Goal: Task Accomplishment & Management: Manage account settings

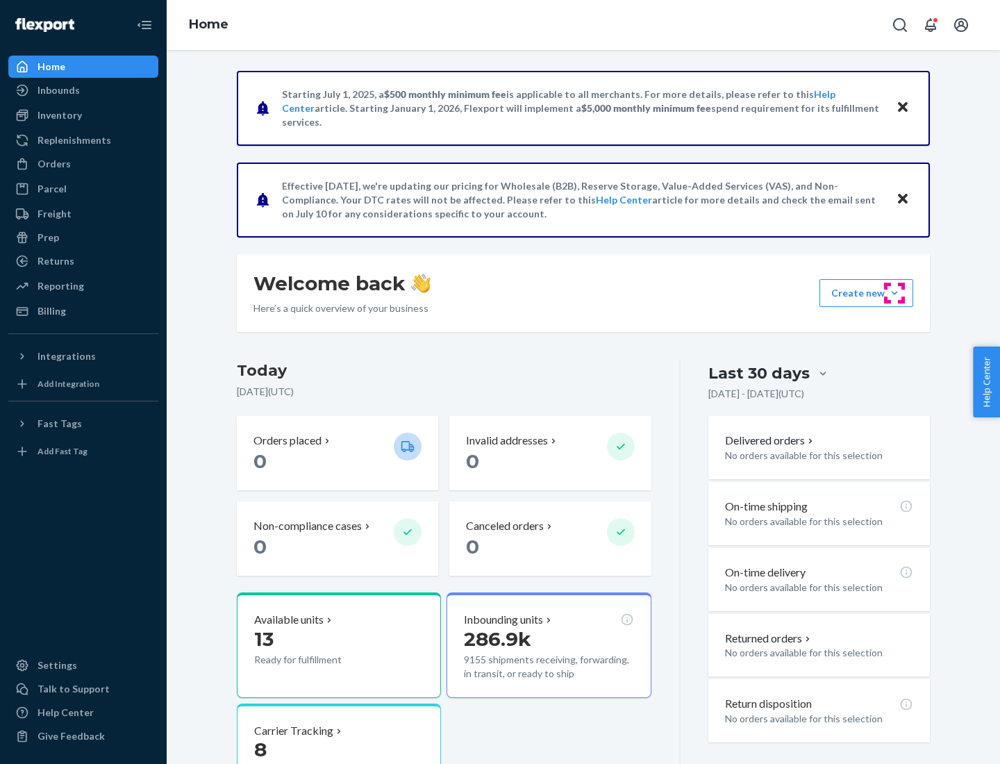
click at [894, 293] on button "Create new Create new inbound Create new order Create new product" at bounding box center [866, 293] width 94 height 28
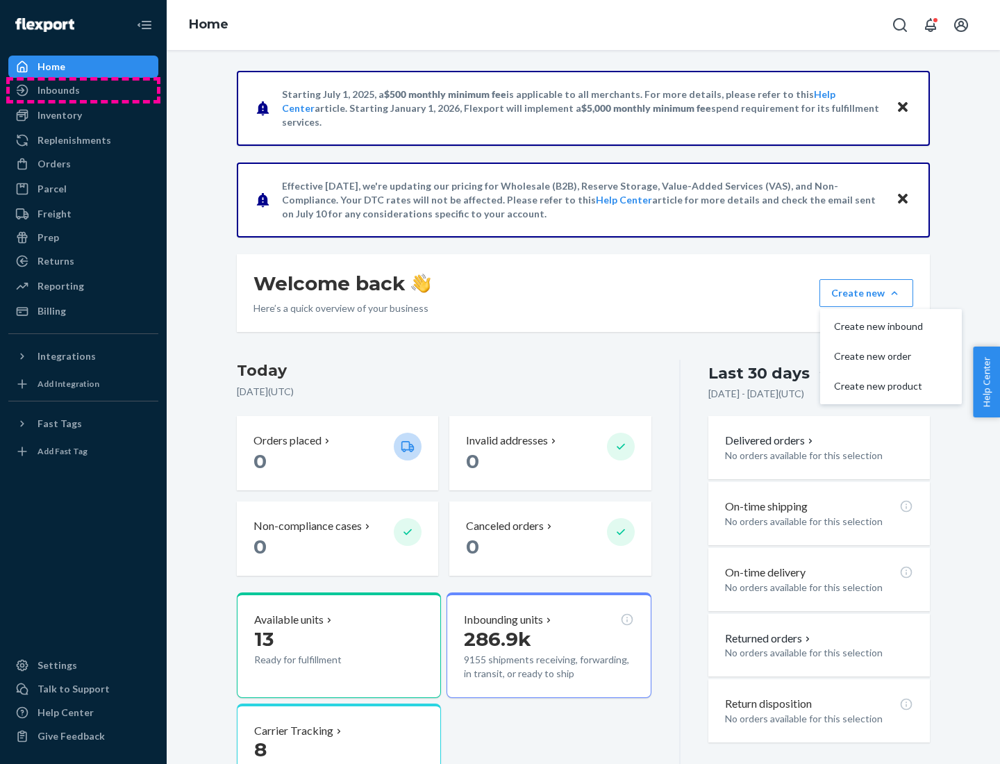
click at [83, 90] on div "Inbounds" at bounding box center [83, 90] width 147 height 19
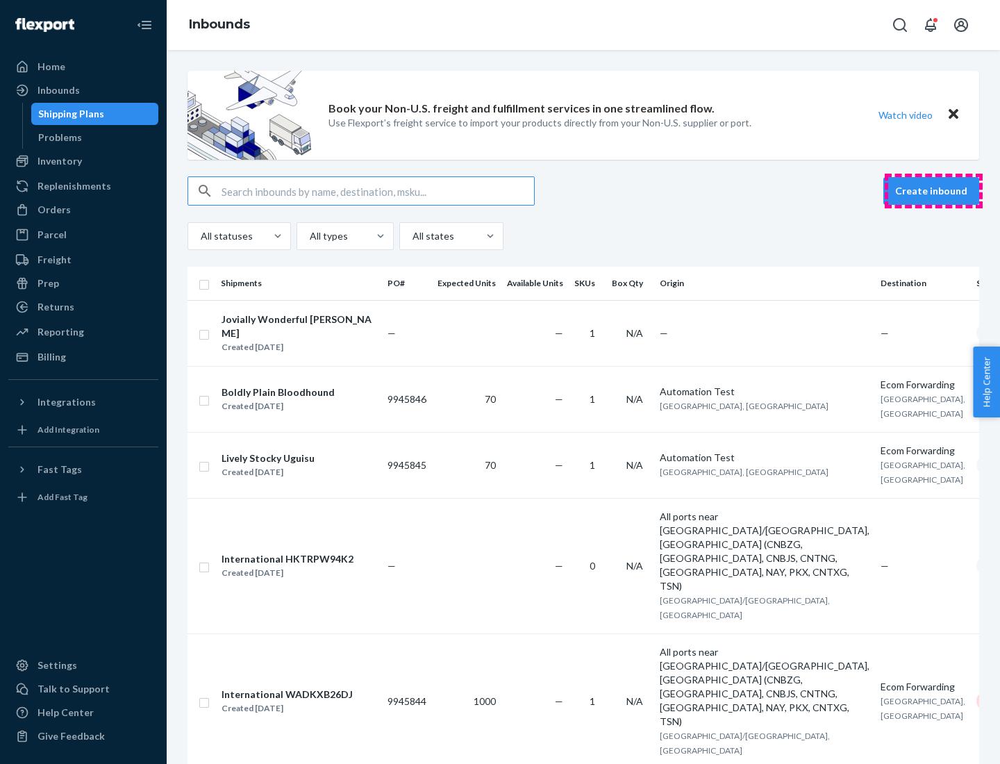
click at [933, 191] on button "Create inbound" at bounding box center [931, 191] width 96 height 28
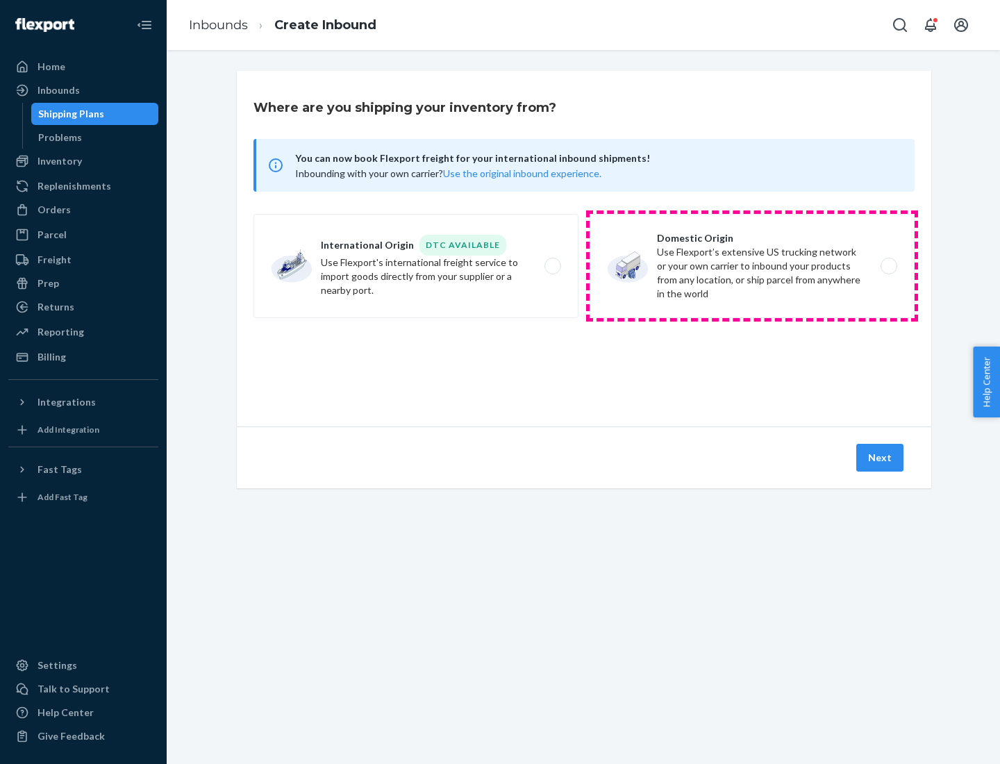
click at [752, 266] on label "Domestic Origin Use Flexport’s extensive US trucking network or your own carrie…" at bounding box center [752, 266] width 325 height 104
click at [888, 266] on input "Domestic Origin Use Flexport’s extensive US trucking network or your own carrie…" at bounding box center [892, 266] width 9 height 9
radio input "true"
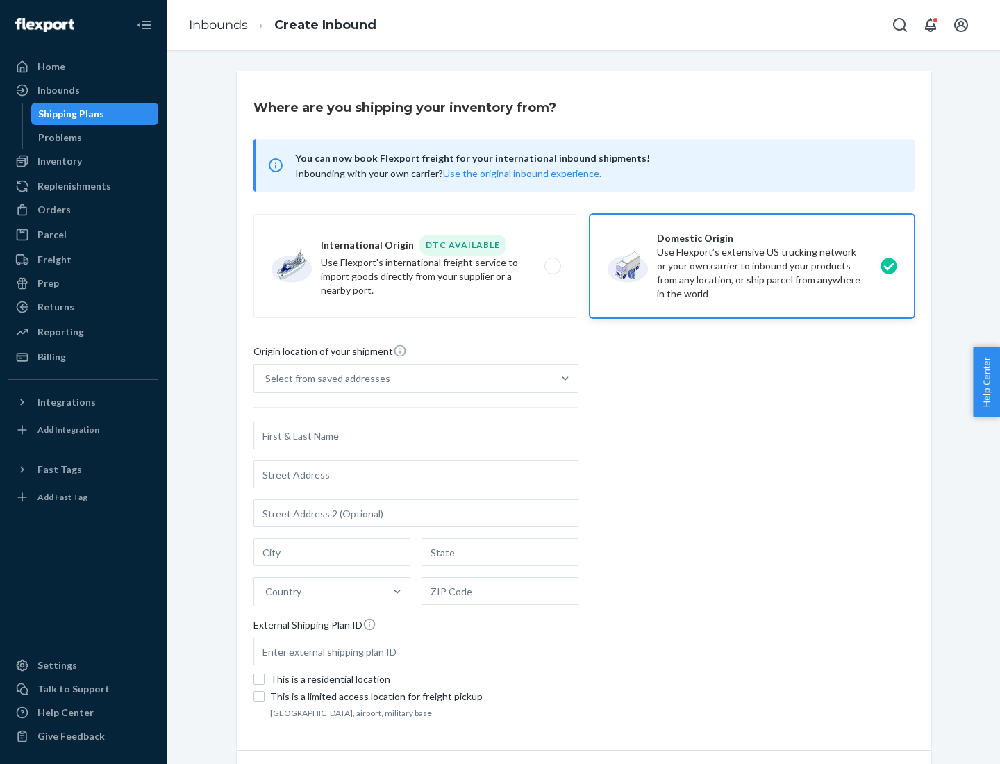
click at [324, 378] on div "Select from saved addresses" at bounding box center [327, 378] width 125 height 14
click at [267, 378] on input "Select from saved addresses" at bounding box center [265, 378] width 1 height 14
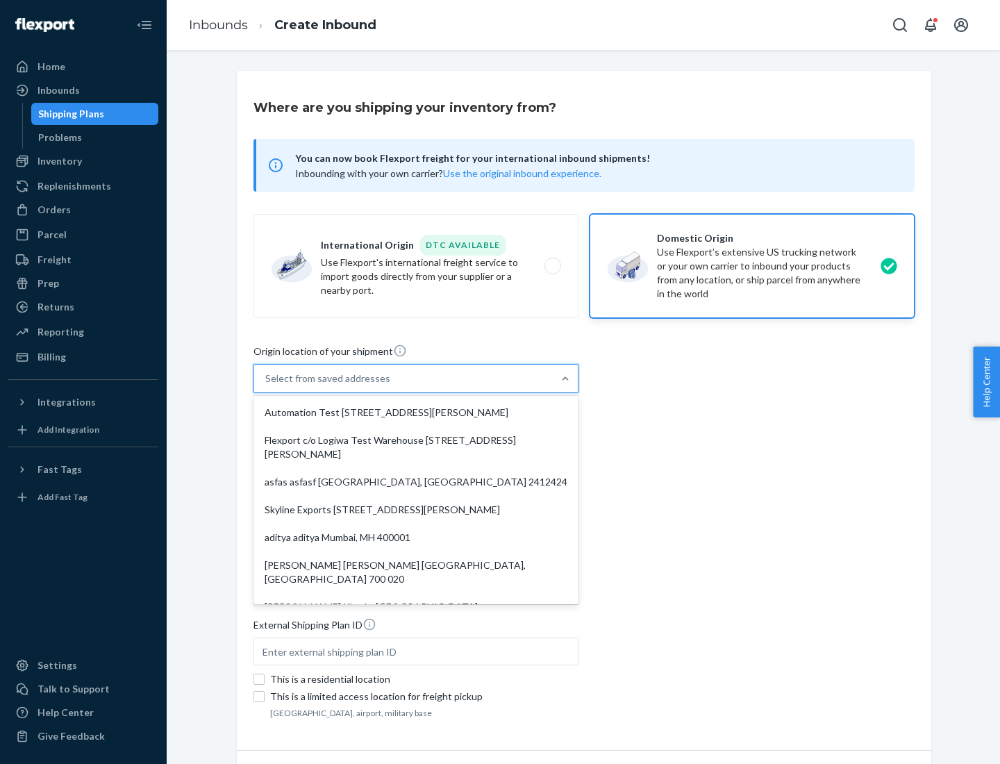
scroll to position [6, 0]
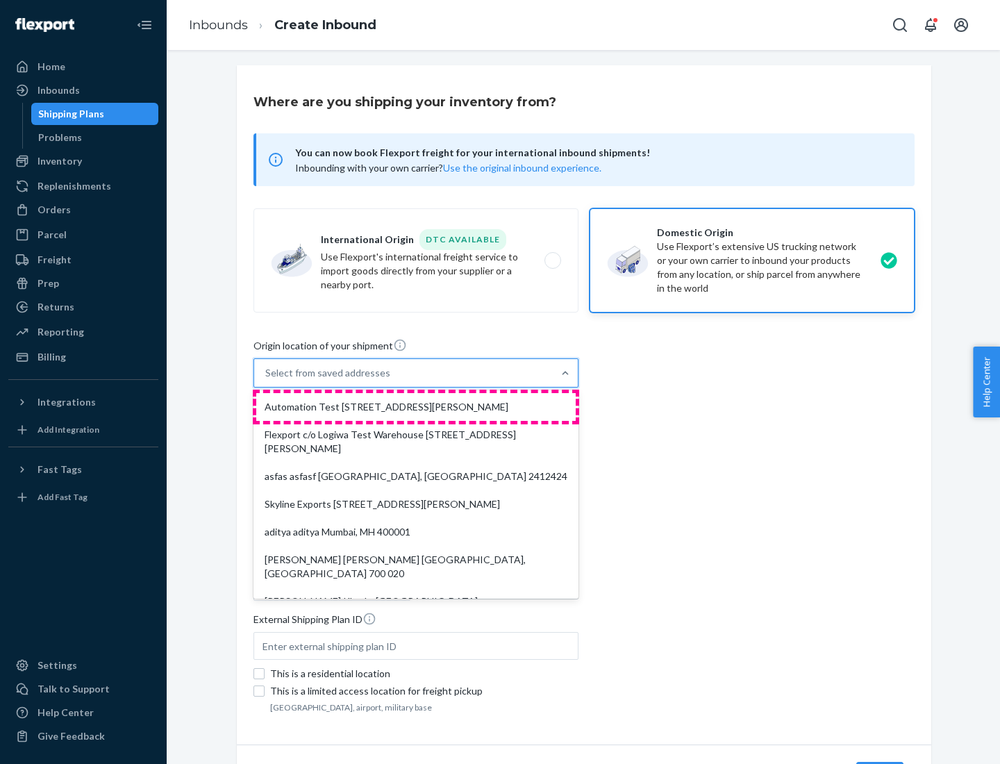
click at [416, 407] on div "Automation Test [STREET_ADDRESS][PERSON_NAME]" at bounding box center [415, 407] width 319 height 28
click at [267, 380] on input "option Automation Test [STREET_ADDRESS][PERSON_NAME]. 9 results available. Use …" at bounding box center [265, 373] width 1 height 14
type input "Automation Test"
type input "9th Floor"
type input "[GEOGRAPHIC_DATA]"
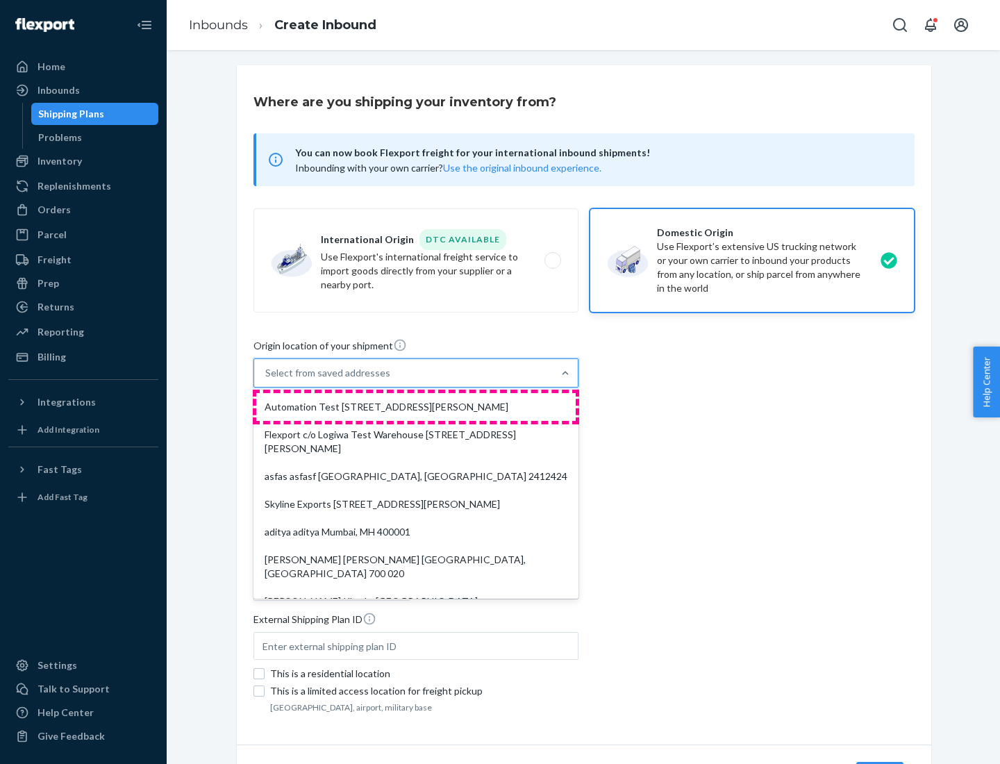
type input "CA"
type input "94104"
type input "[STREET_ADDRESS][PERSON_NAME]"
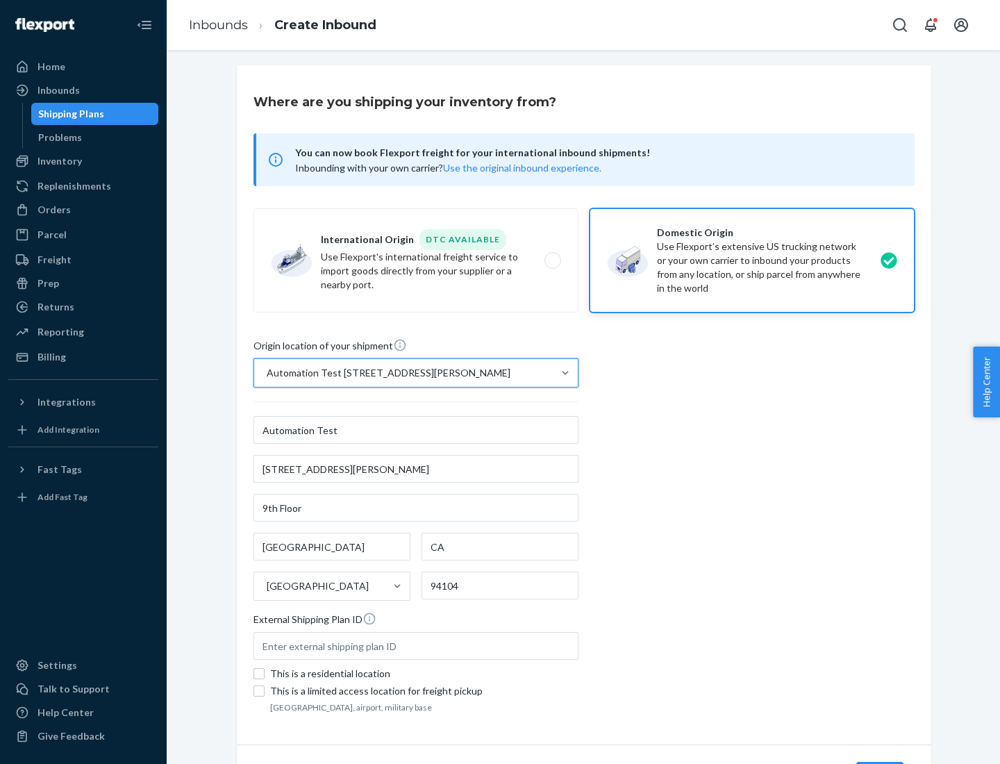
scroll to position [81, 0]
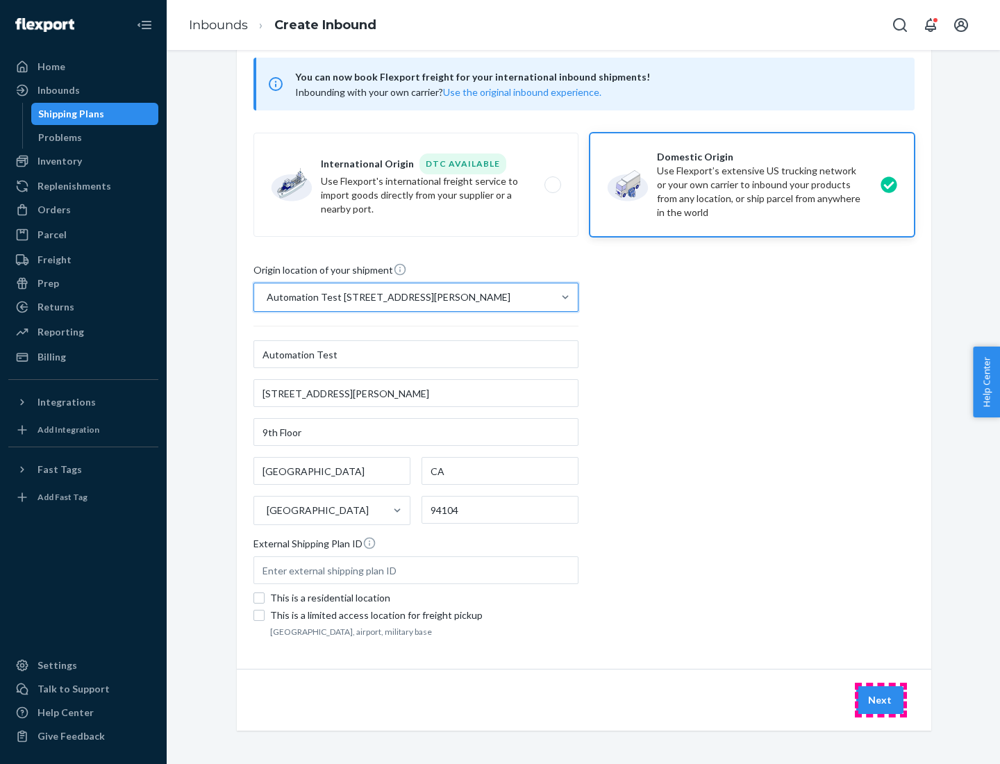
click at [880, 700] on button "Next" at bounding box center [879, 700] width 47 height 28
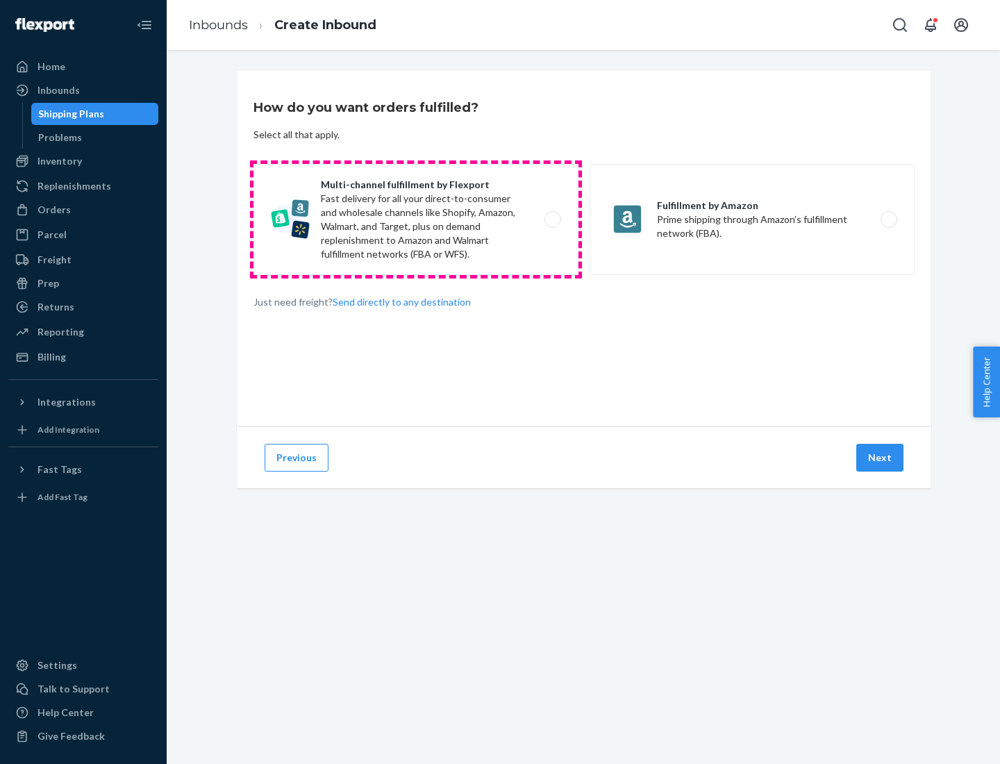
click at [416, 219] on label "Multi-channel fulfillment by Flexport Fast delivery for all your direct-to-cons…" at bounding box center [415, 219] width 325 height 111
click at [552, 219] on input "Multi-channel fulfillment by Flexport Fast delivery for all your direct-to-cons…" at bounding box center [556, 219] width 9 height 9
radio input "true"
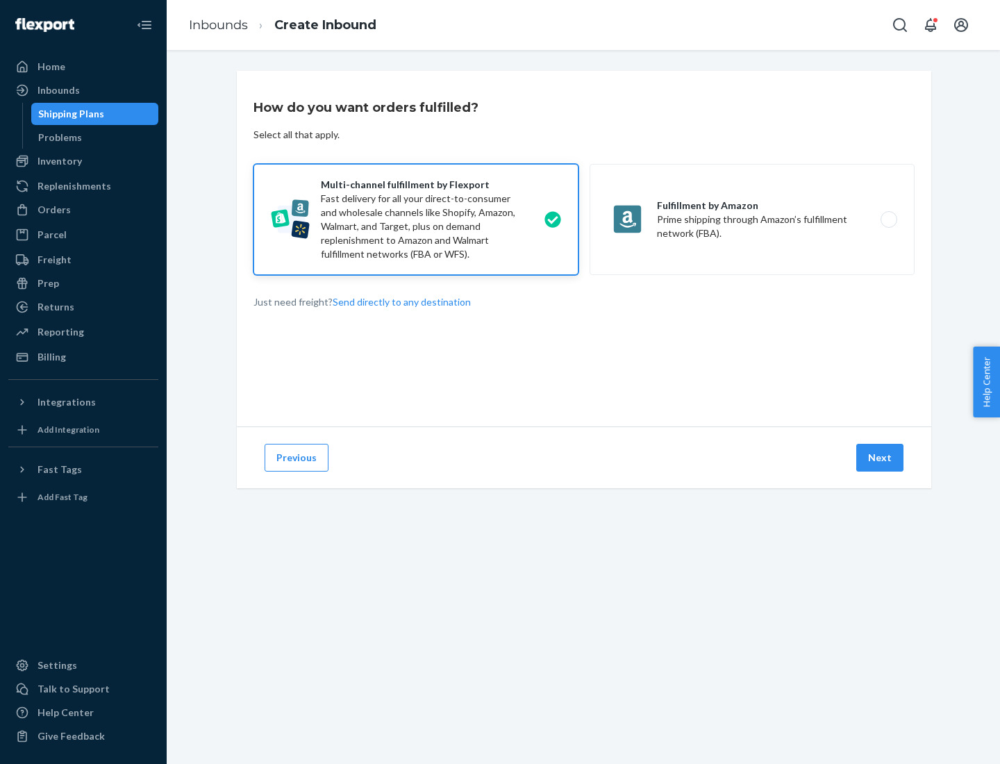
click at [880, 458] on button "Next" at bounding box center [879, 458] width 47 height 28
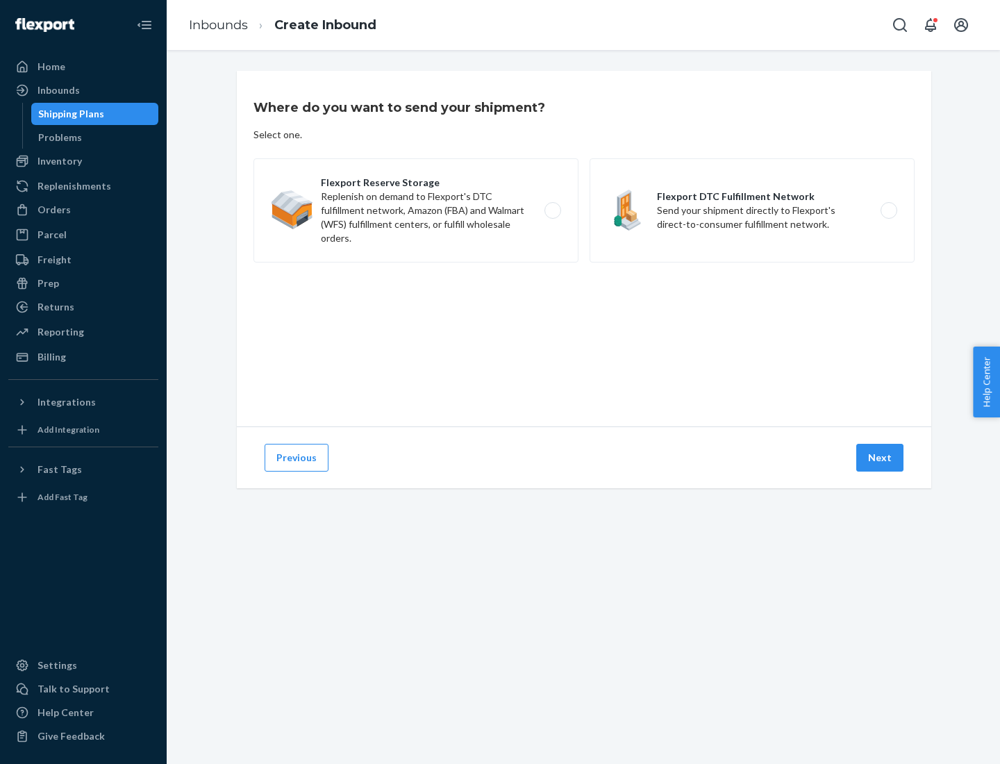
click at [752, 210] on label "Flexport DTC Fulfillment Network Send your shipment directly to Flexport's dire…" at bounding box center [752, 210] width 325 height 104
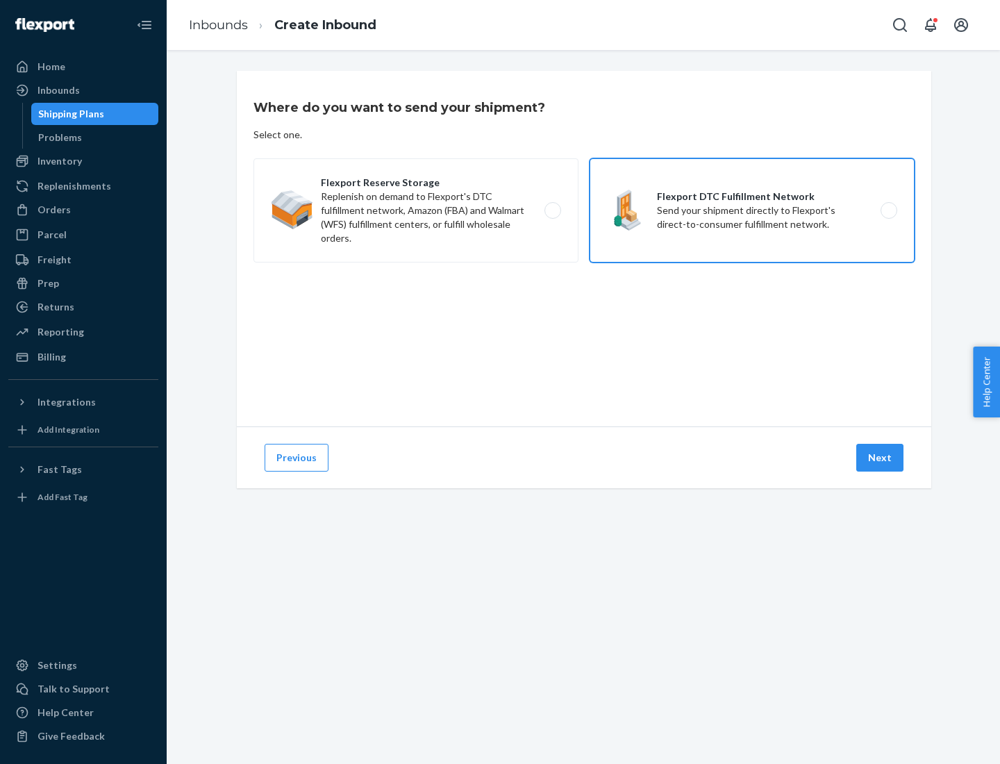
click at [888, 210] on input "Flexport DTC Fulfillment Network Send your shipment directly to Flexport's dire…" at bounding box center [892, 210] width 9 height 9
radio input "true"
click at [880, 458] on button "Next" at bounding box center [879, 458] width 47 height 28
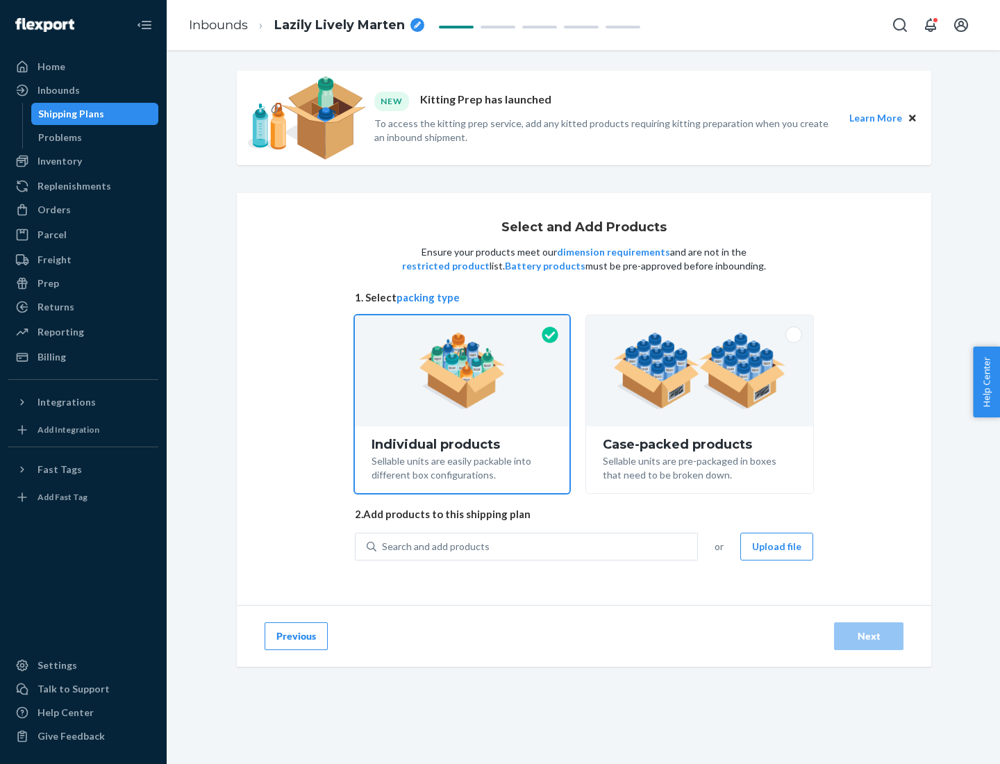
click at [700, 371] on img at bounding box center [699, 371] width 173 height 76
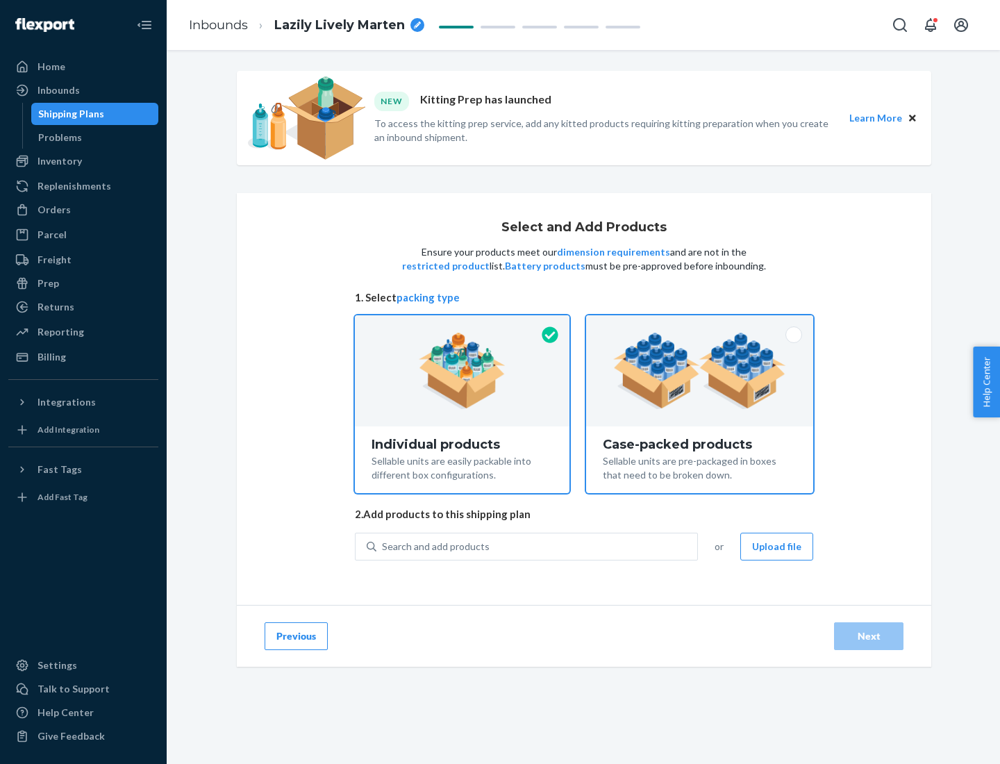
click at [700, 324] on input "Case-packed products Sellable units are pre-packaged in boxes that need to be b…" at bounding box center [699, 319] width 9 height 9
radio input "true"
radio input "false"
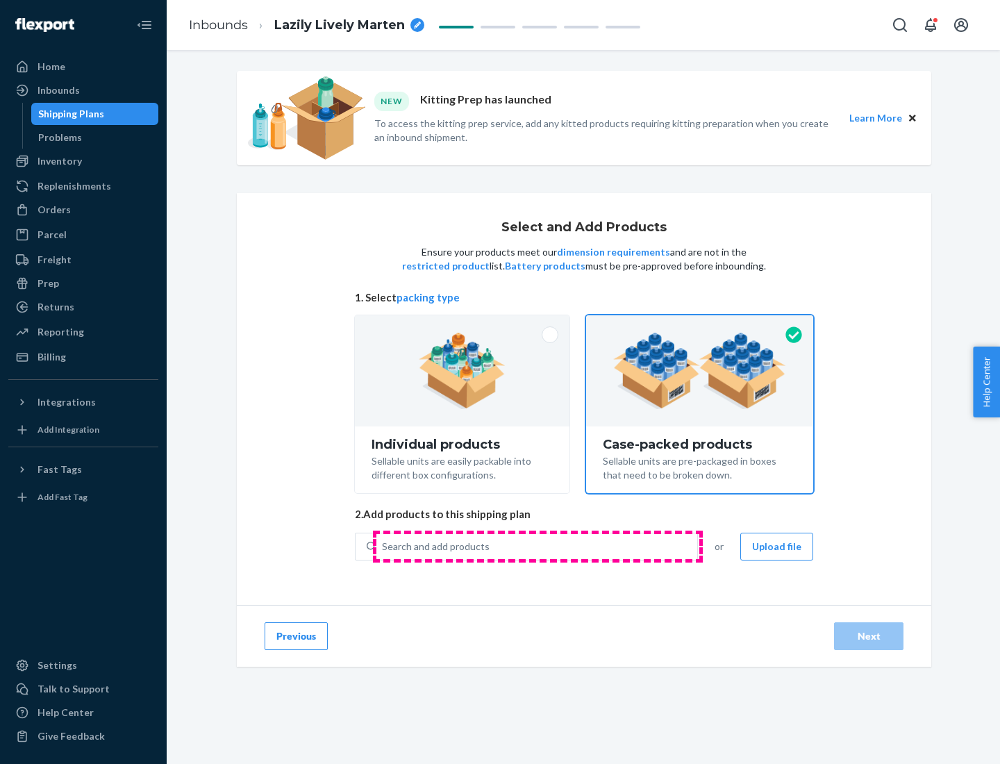
click at [537, 546] on div "Search and add products" at bounding box center [536, 546] width 321 height 25
click at [383, 546] on input "Search and add products" at bounding box center [382, 547] width 1 height 14
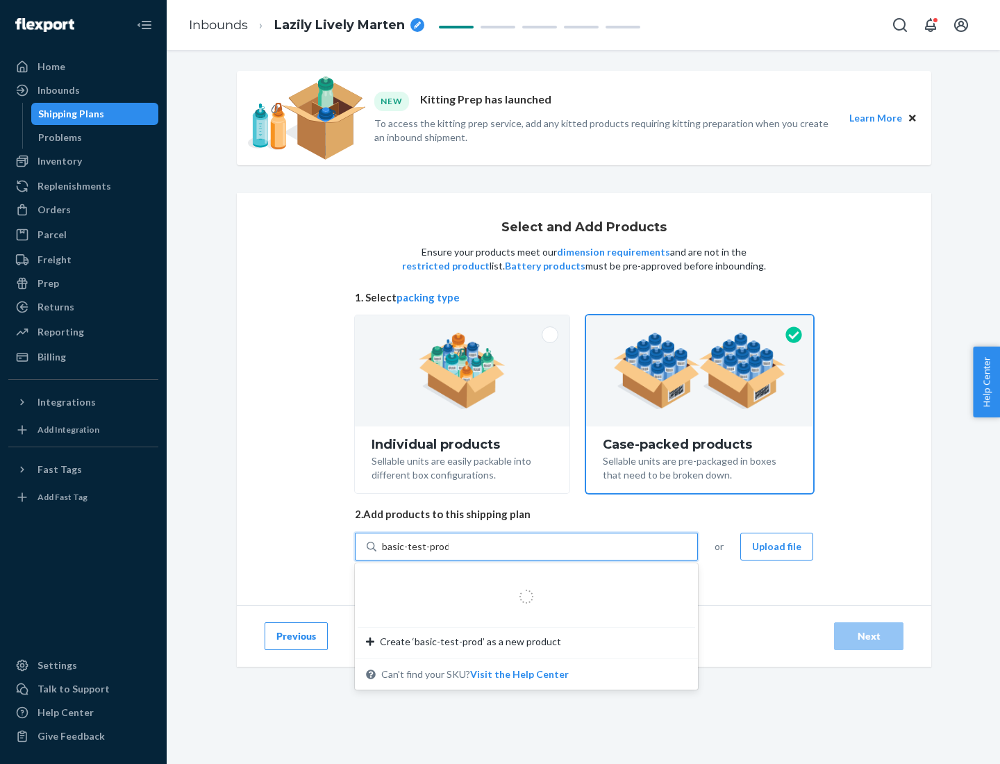
type input "basic-test-product-1"
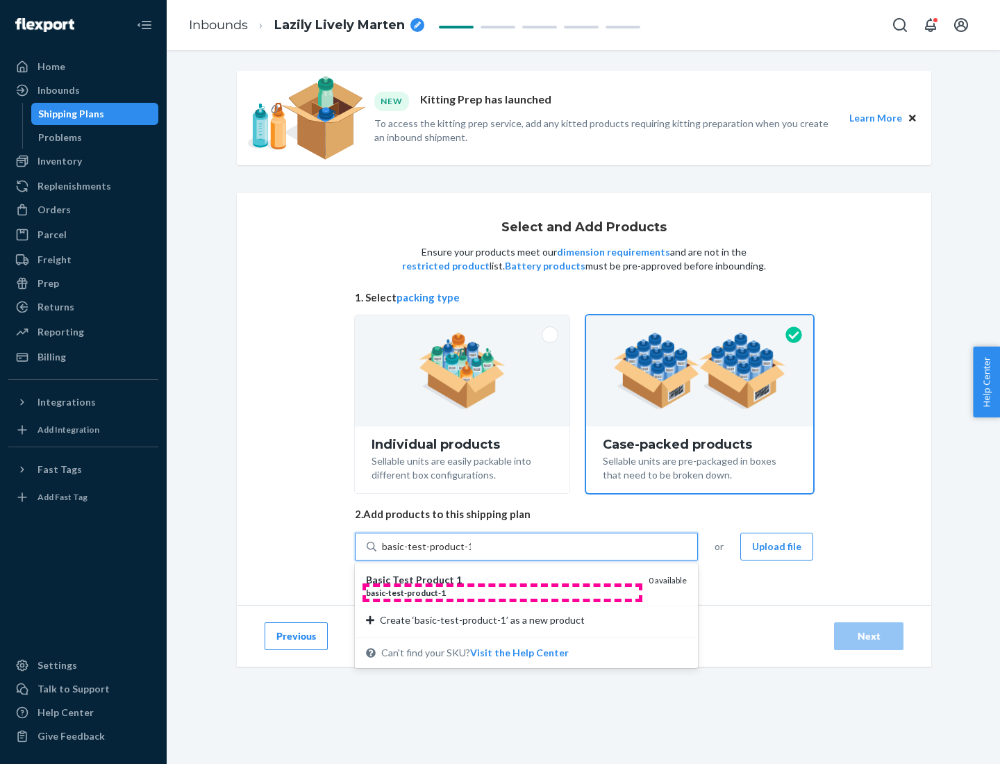
click at [502, 592] on div "basic - test - product - 1" at bounding box center [502, 593] width 272 height 12
click at [471, 553] on input "basic-test-product-1" at bounding box center [426, 547] width 89 height 14
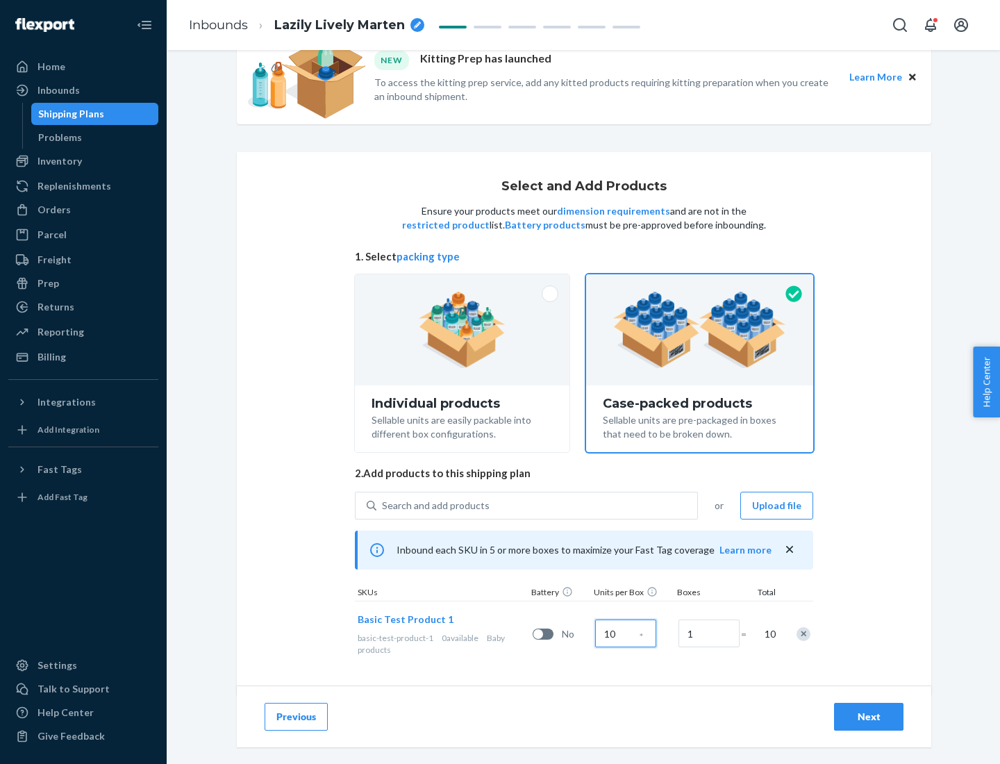
scroll to position [50, 0]
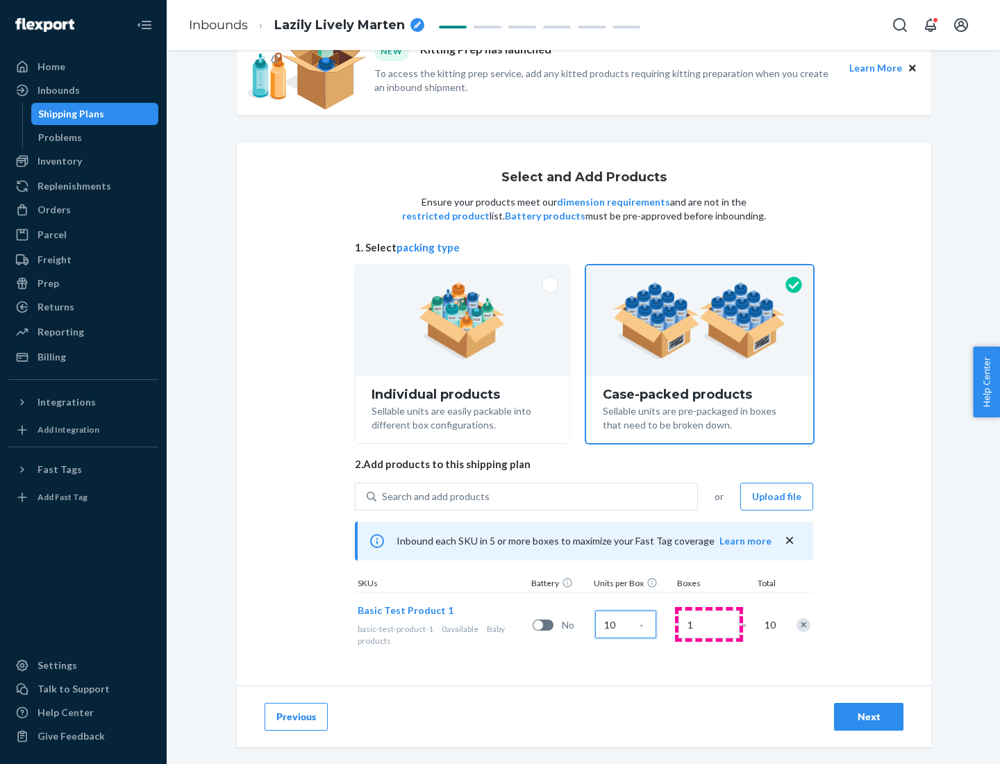
type input "10"
type input "7"
click at [869, 717] on div "Next" at bounding box center [869, 717] width 46 height 14
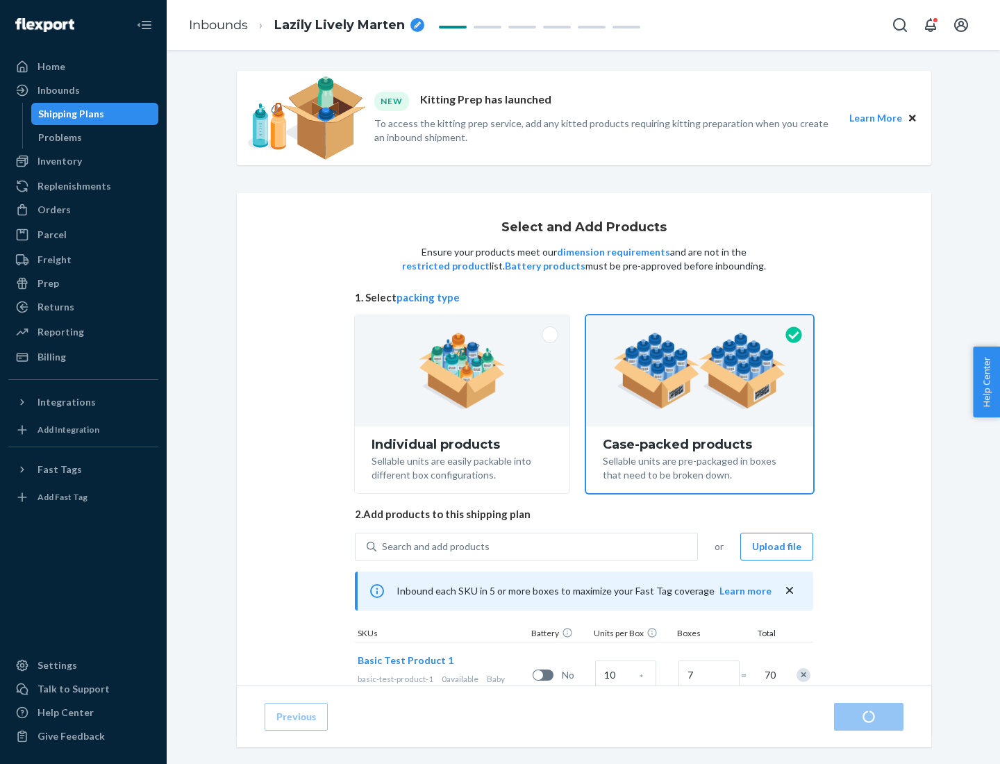
radio input "true"
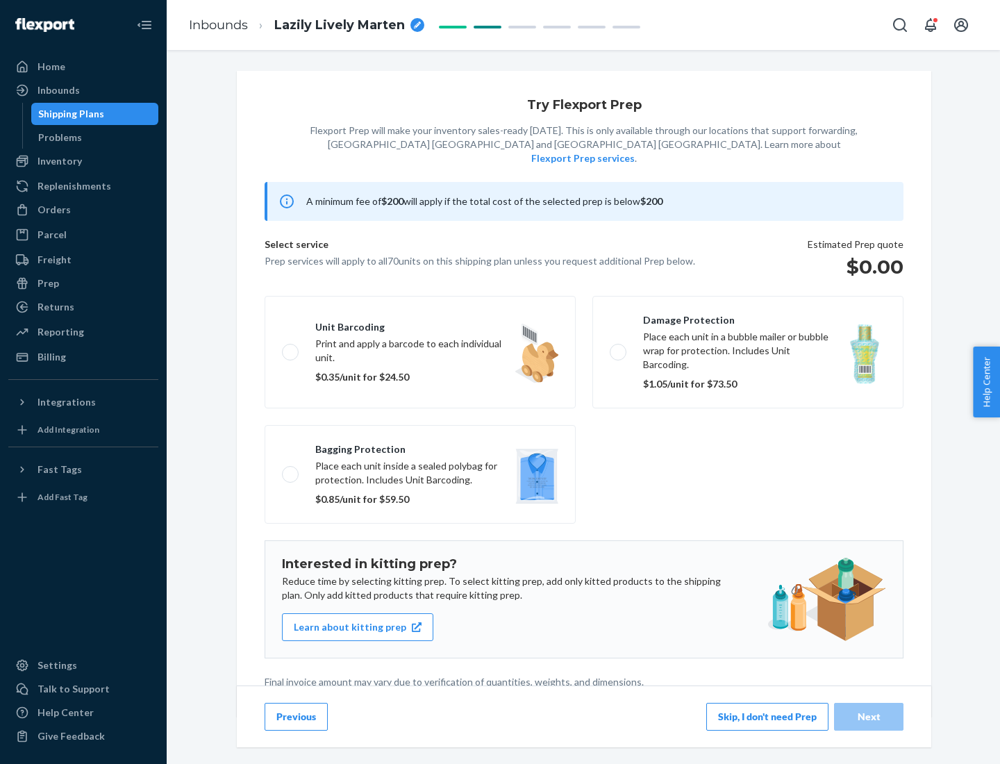
scroll to position [3, 0]
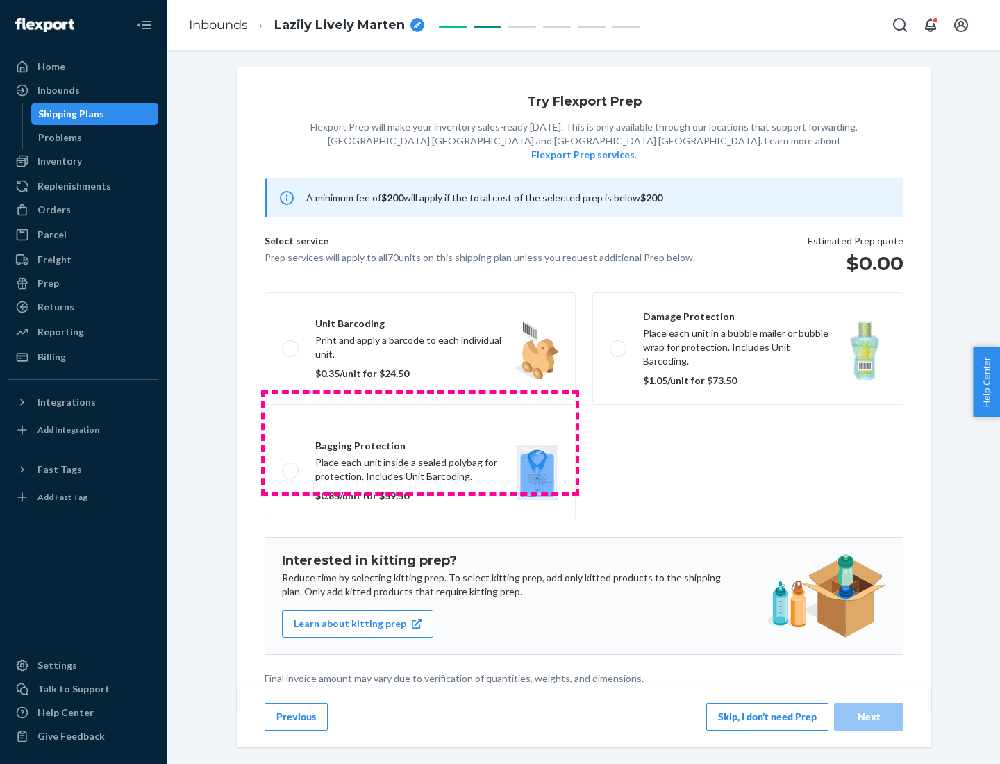
click at [420, 442] on label "Bagging protection Place each unit inside a sealed polybag for protection. Incl…" at bounding box center [420, 470] width 311 height 99
click at [291, 466] on input "Bagging protection Place each unit inside a sealed polybag for protection. Incl…" at bounding box center [286, 470] width 9 height 9
checkbox input "true"
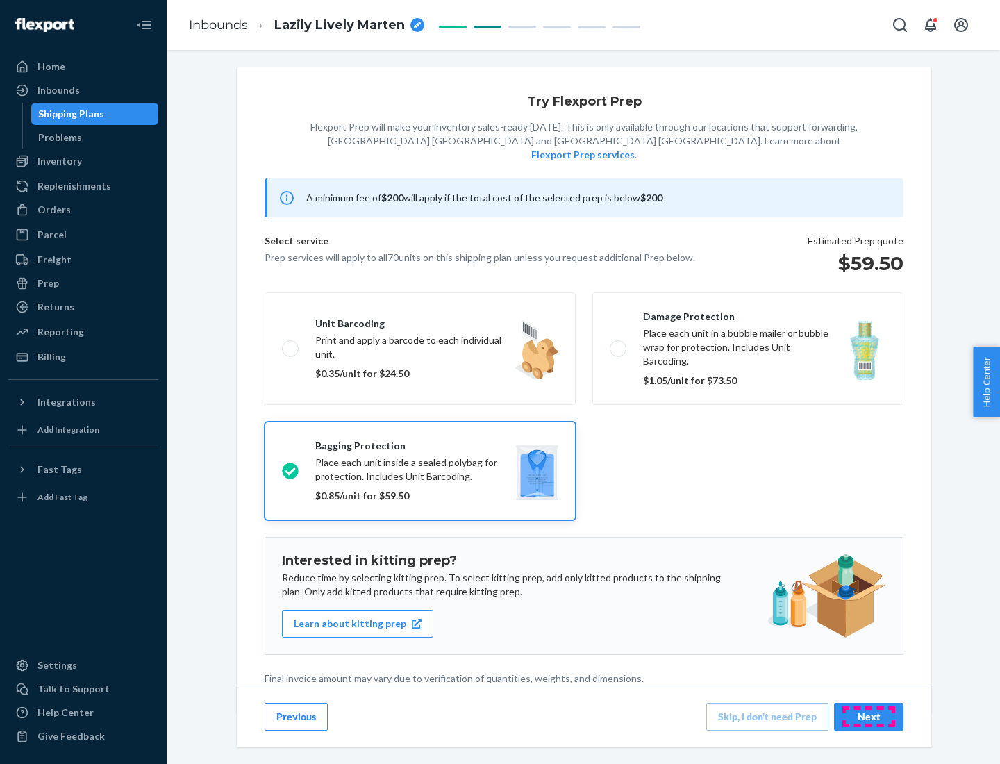
click at [869, 716] on div "Next" at bounding box center [869, 717] width 46 height 14
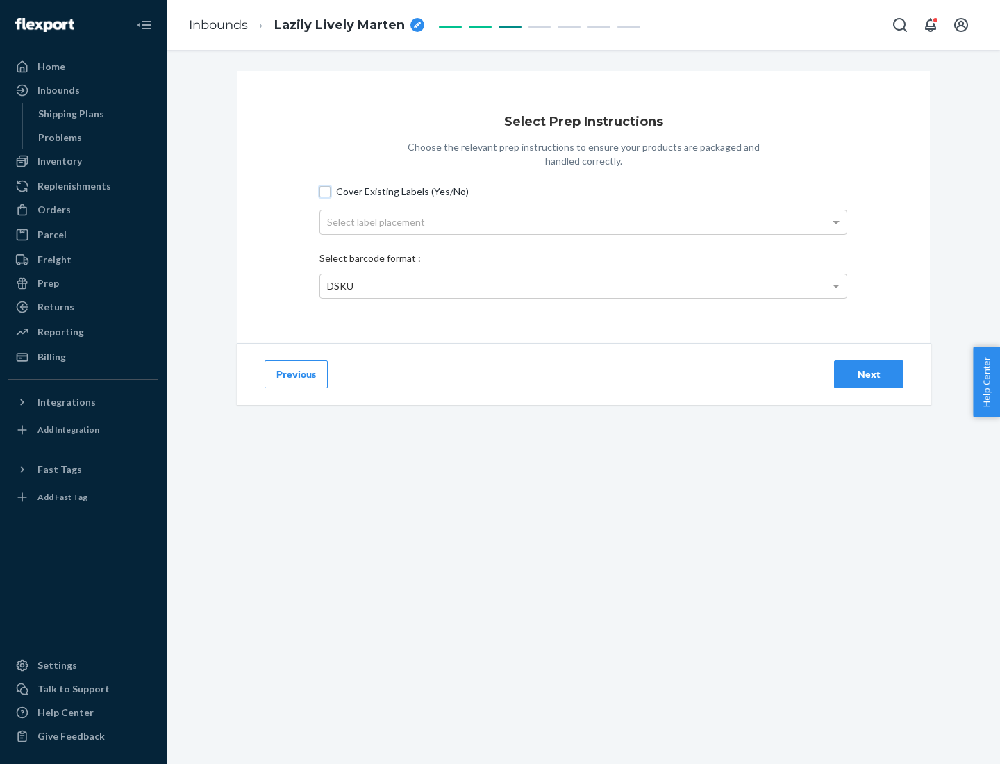
click at [325, 191] on input "Cover Existing Labels (Yes/No)" at bounding box center [324, 191] width 11 height 11
checkbox input "true"
click at [583, 222] on div "Select label placement" at bounding box center [583, 222] width 526 height 24
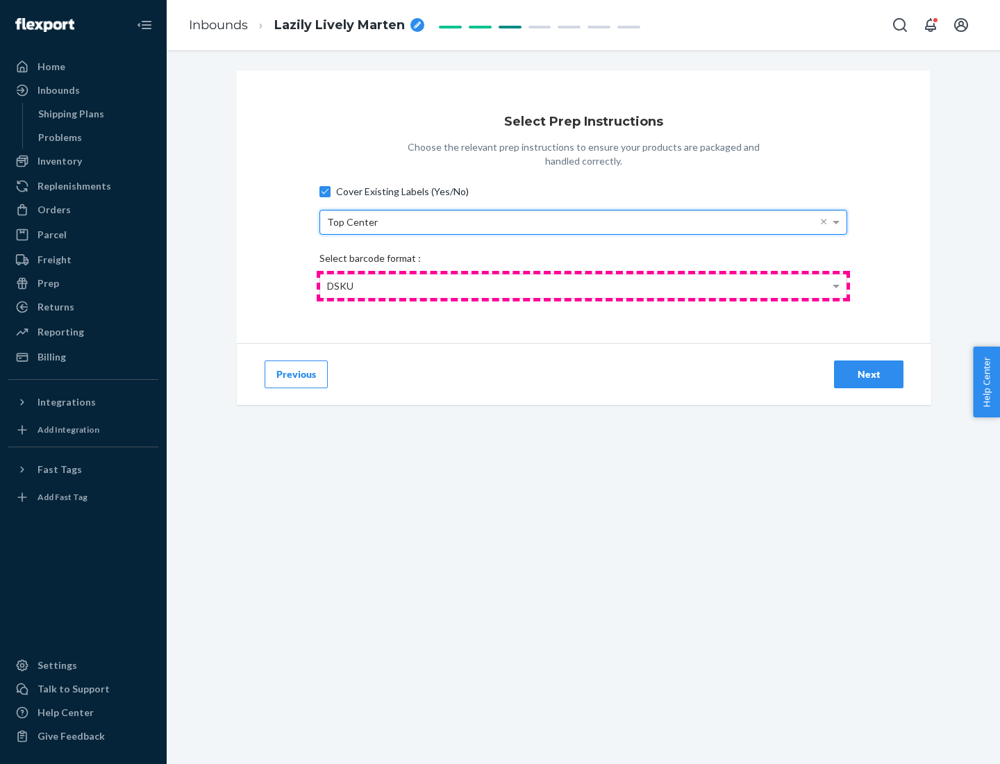
click at [583, 285] on div "DSKU" at bounding box center [583, 286] width 526 height 24
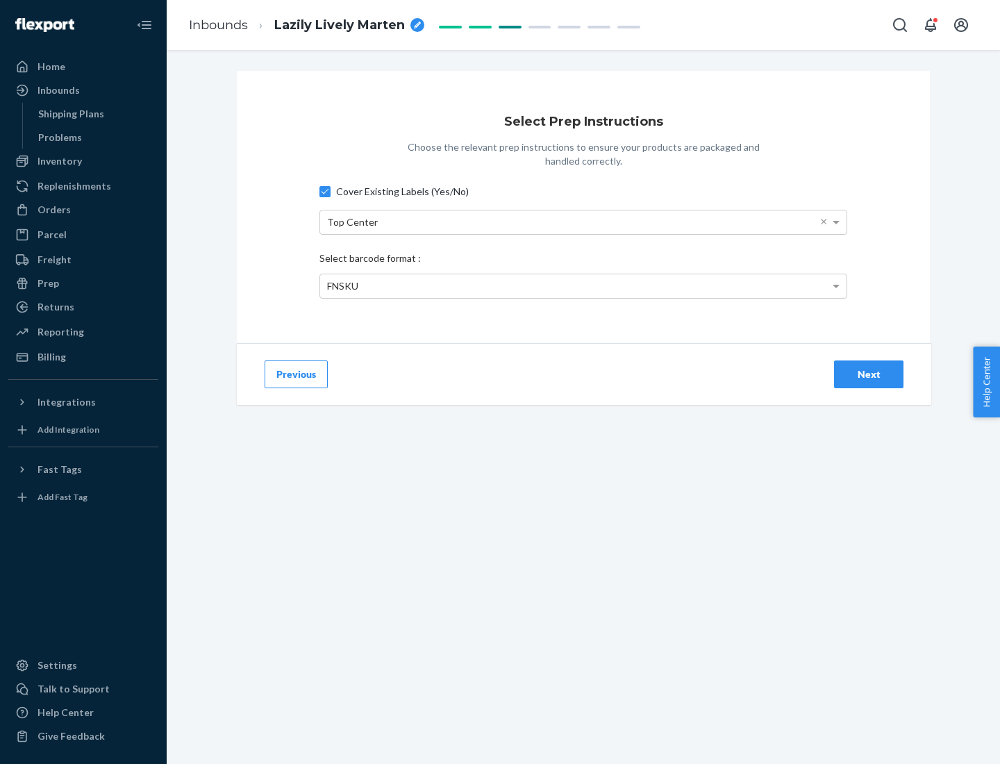
click at [869, 374] on div "Next" at bounding box center [869, 374] width 46 height 14
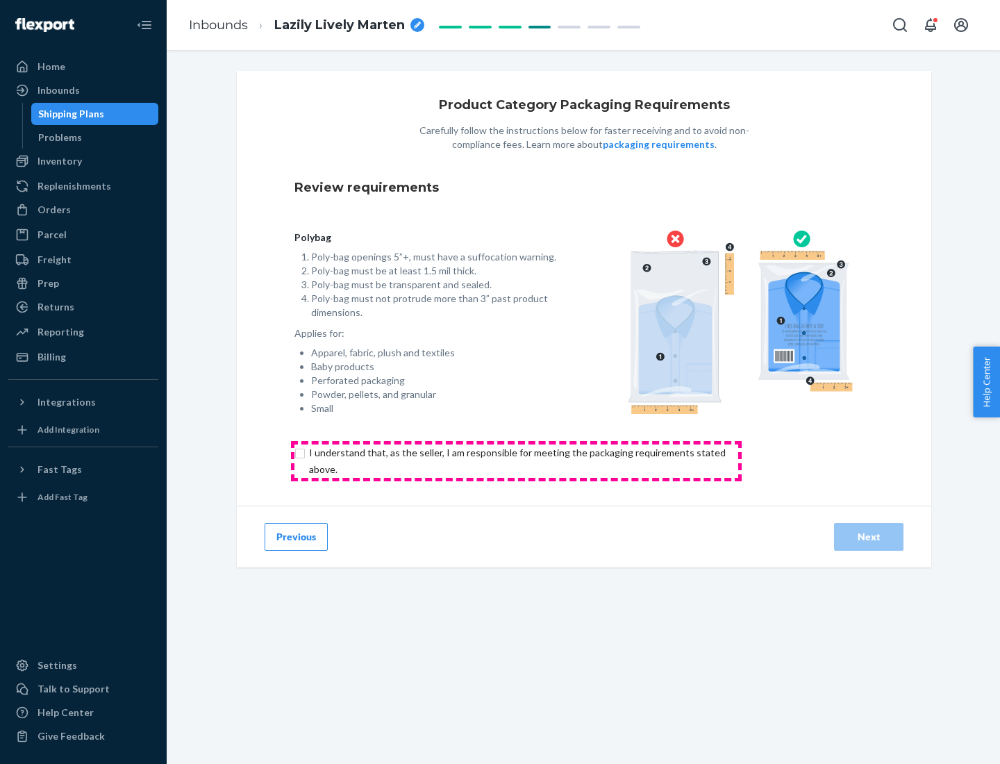
click at [516, 460] on input "checkbox" at bounding box center [525, 460] width 462 height 33
checkbox input "true"
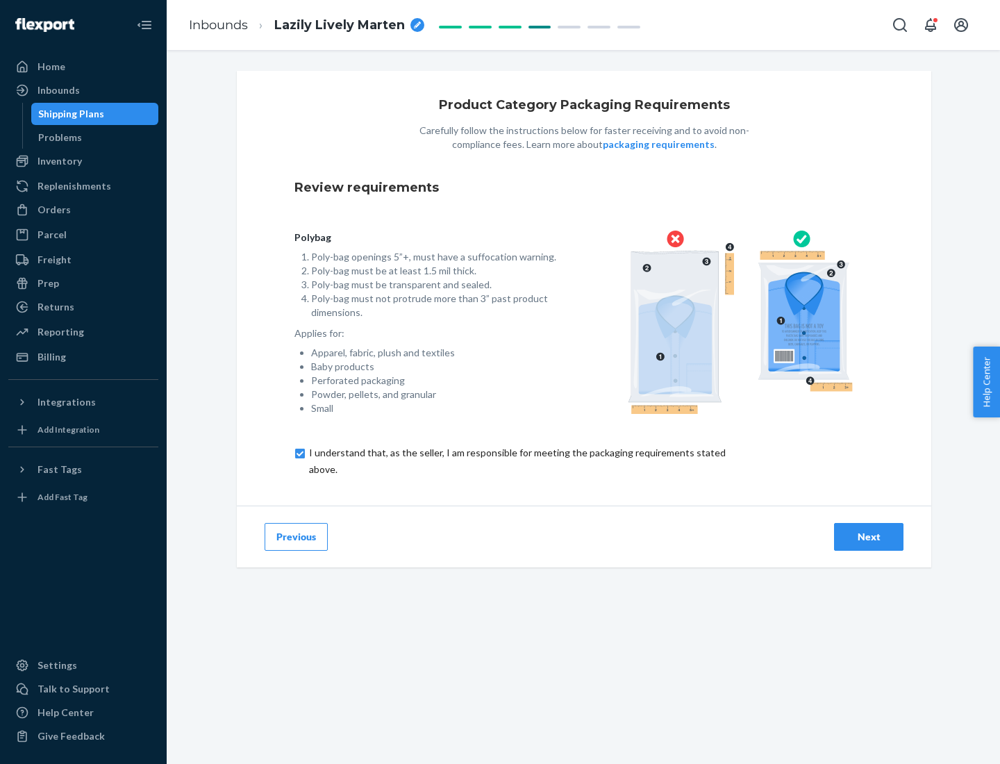
click at [869, 536] on div "Next" at bounding box center [869, 537] width 46 height 14
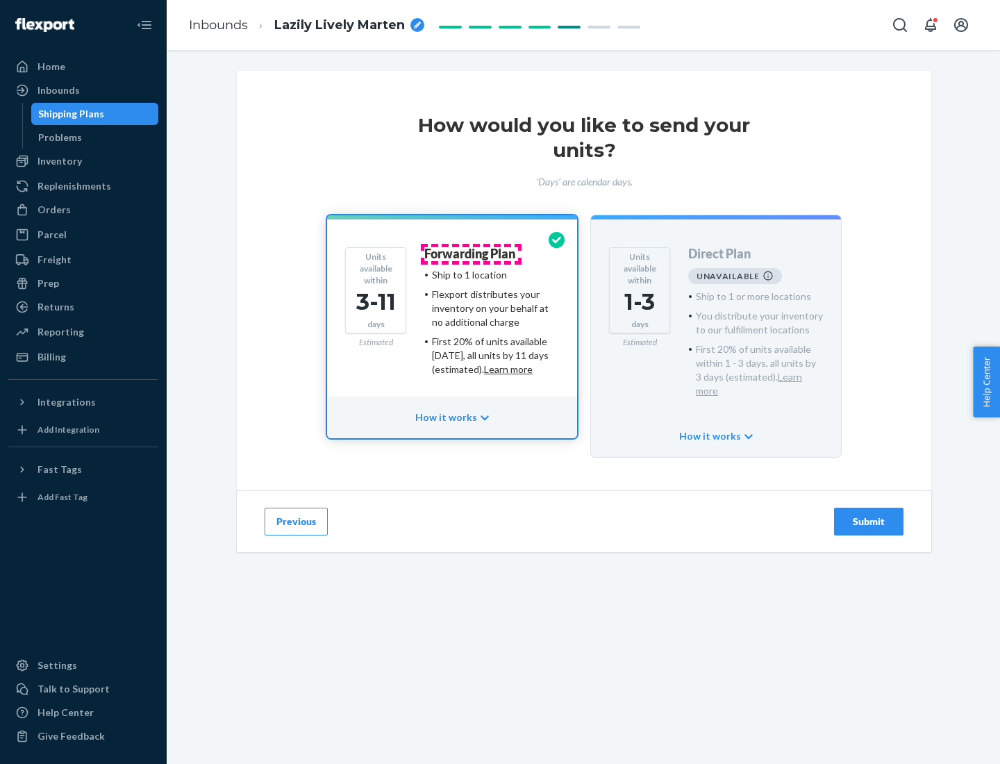
click at [471, 253] on h4 "Forwarding Plan" at bounding box center [469, 254] width 91 height 14
click at [869, 515] on div "Submit" at bounding box center [869, 522] width 46 height 14
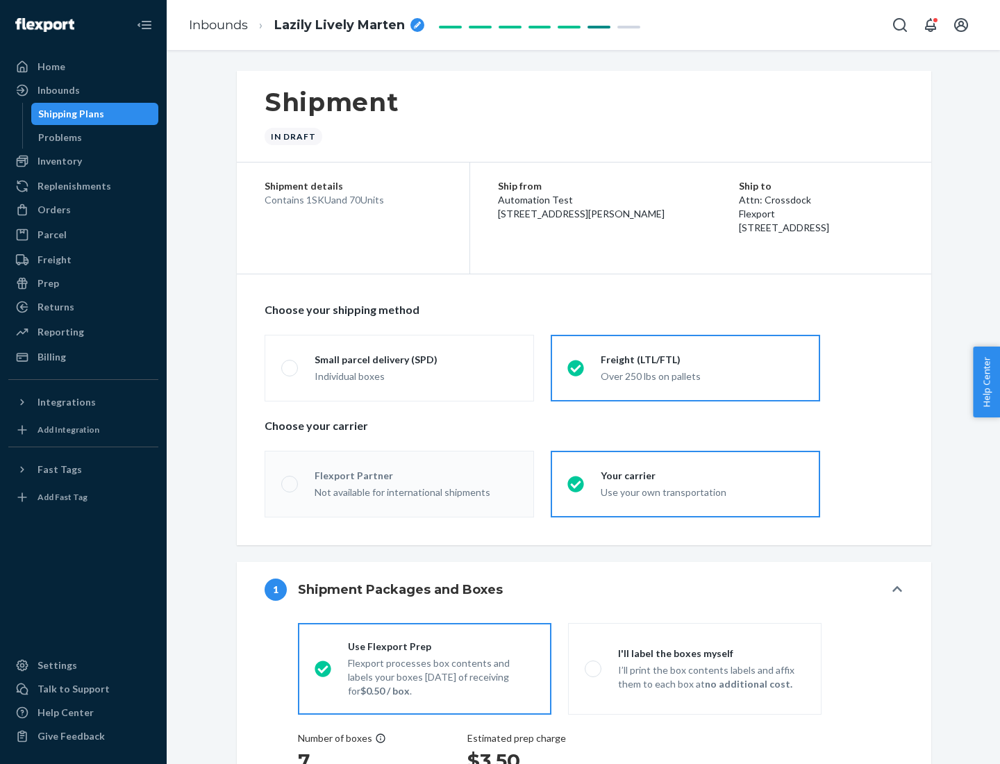
radio input "true"
radio input "false"
radio input "true"
radio input "false"
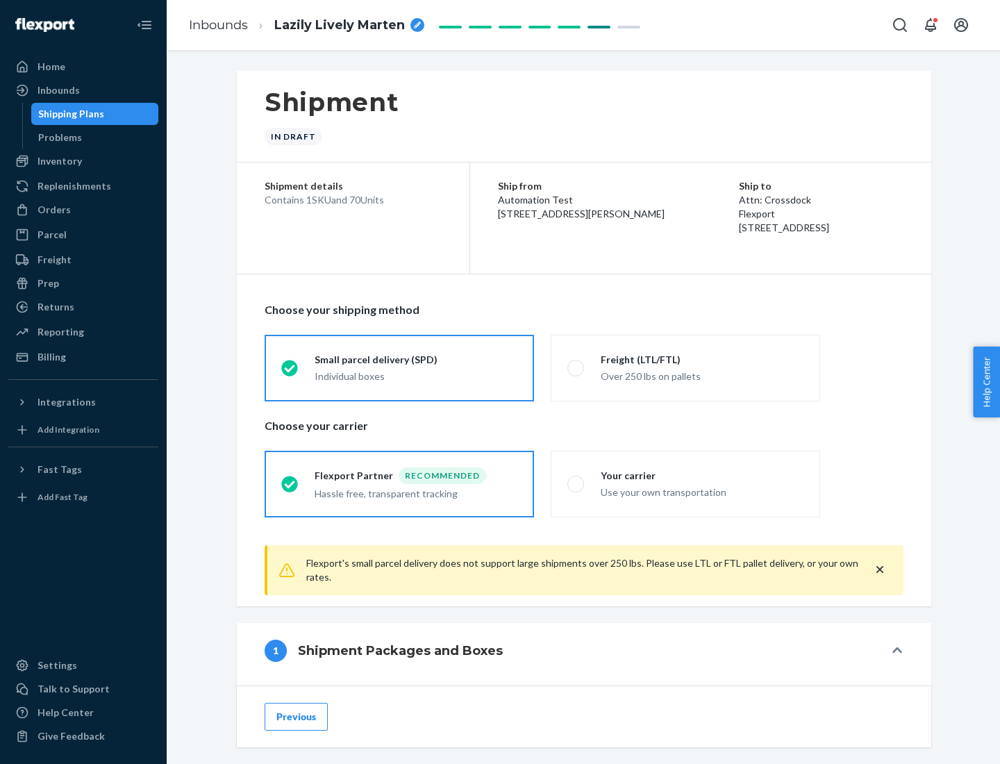
click at [685, 367] on div "Over 250 lbs on pallets" at bounding box center [702, 375] width 203 height 17
click at [576, 367] on input "Freight (LTL/FTL) Over 250 lbs on pallets" at bounding box center [571, 367] width 9 height 9
radio input "true"
radio input "false"
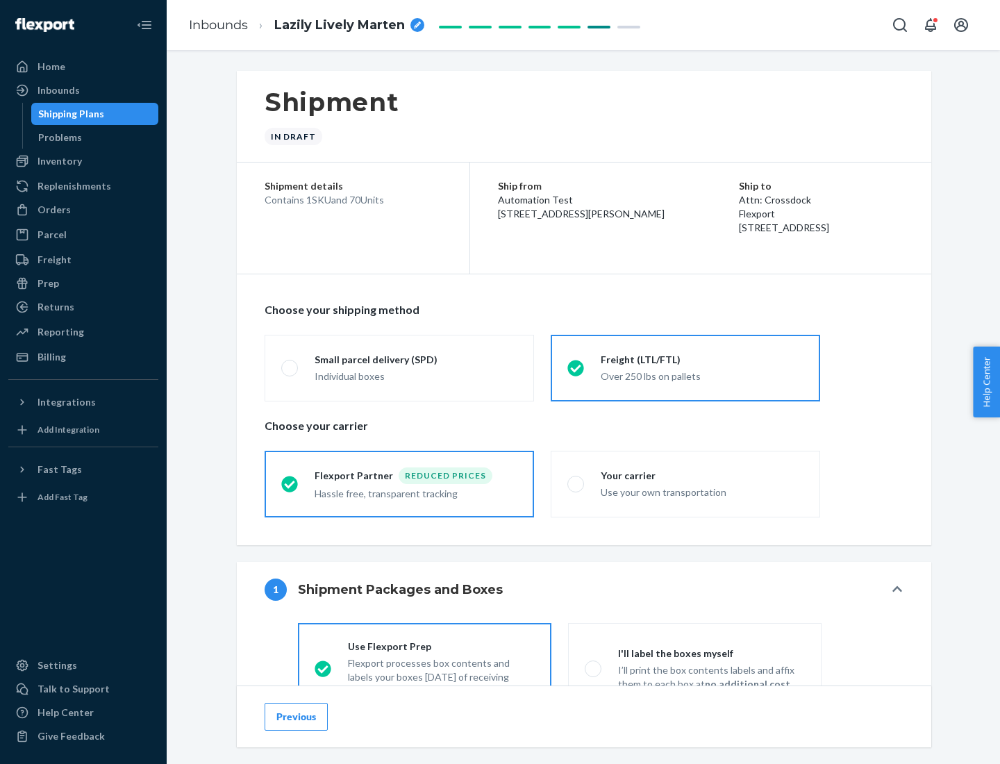
scroll to position [77, 0]
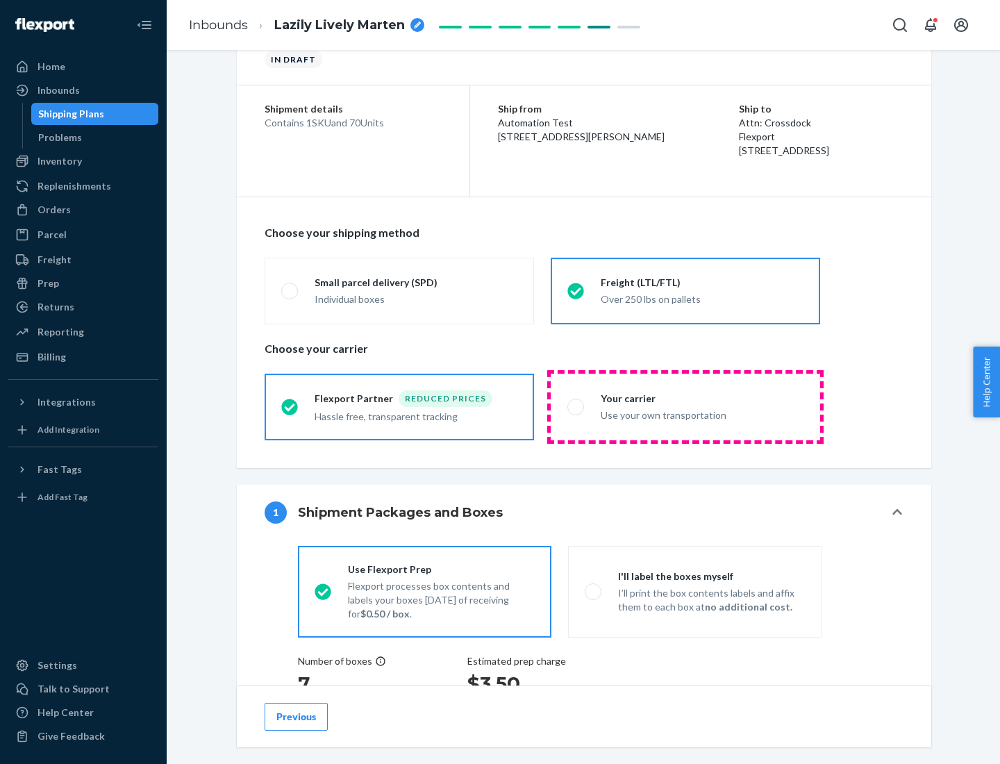
click at [685, 406] on div "Use your own transportation" at bounding box center [702, 414] width 203 height 17
click at [576, 406] on input "Your carrier Use your own transportation" at bounding box center [571, 406] width 9 height 9
radio input "true"
radio input "false"
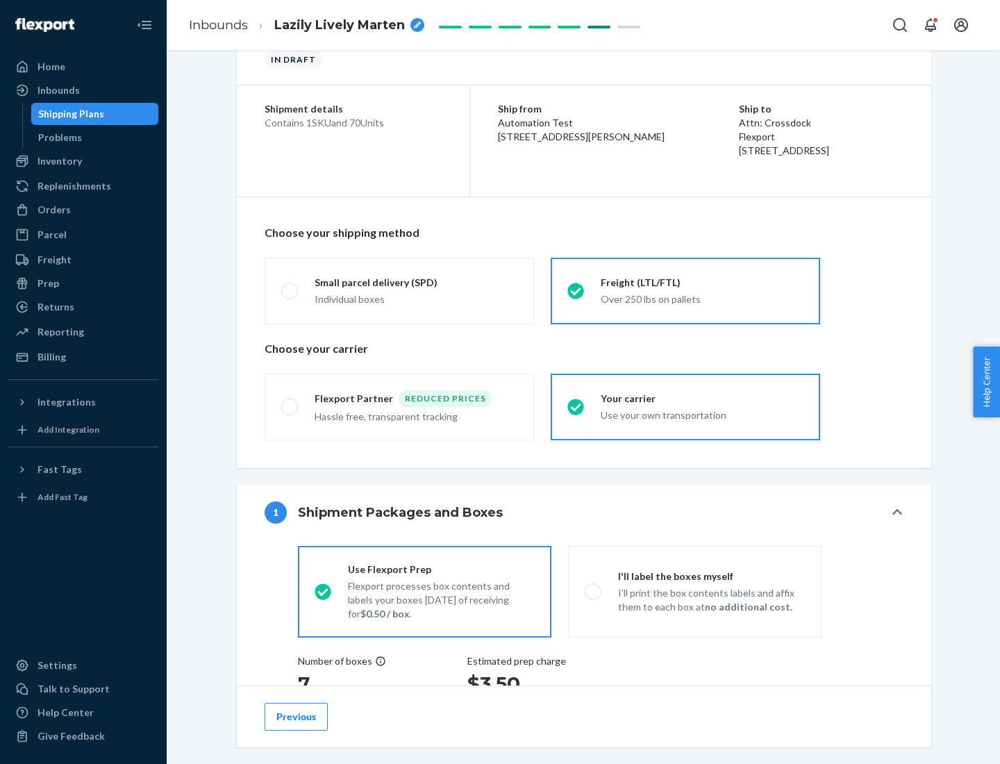
scroll to position [262, 0]
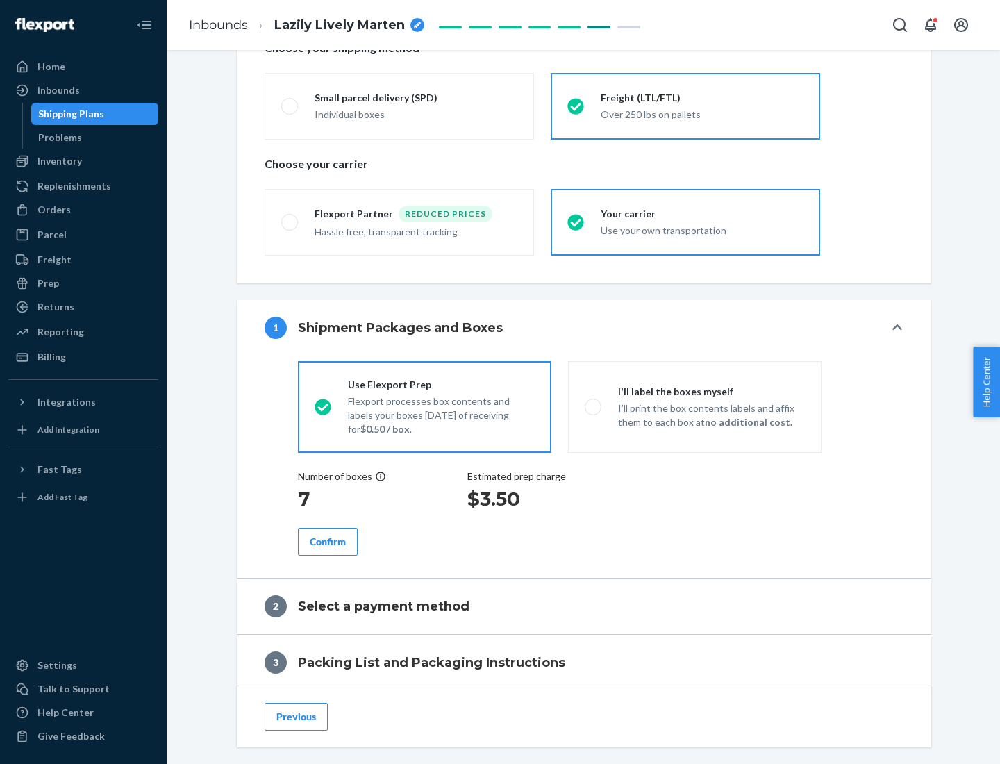
click at [694, 406] on p "I’ll print the box contents labels and affix them to each box at no additional …" at bounding box center [711, 415] width 187 height 28
click at [594, 406] on input "I'll label the boxes myself I’ll print the box contents labels and affix them t…" at bounding box center [589, 406] width 9 height 9
radio input "true"
radio input "false"
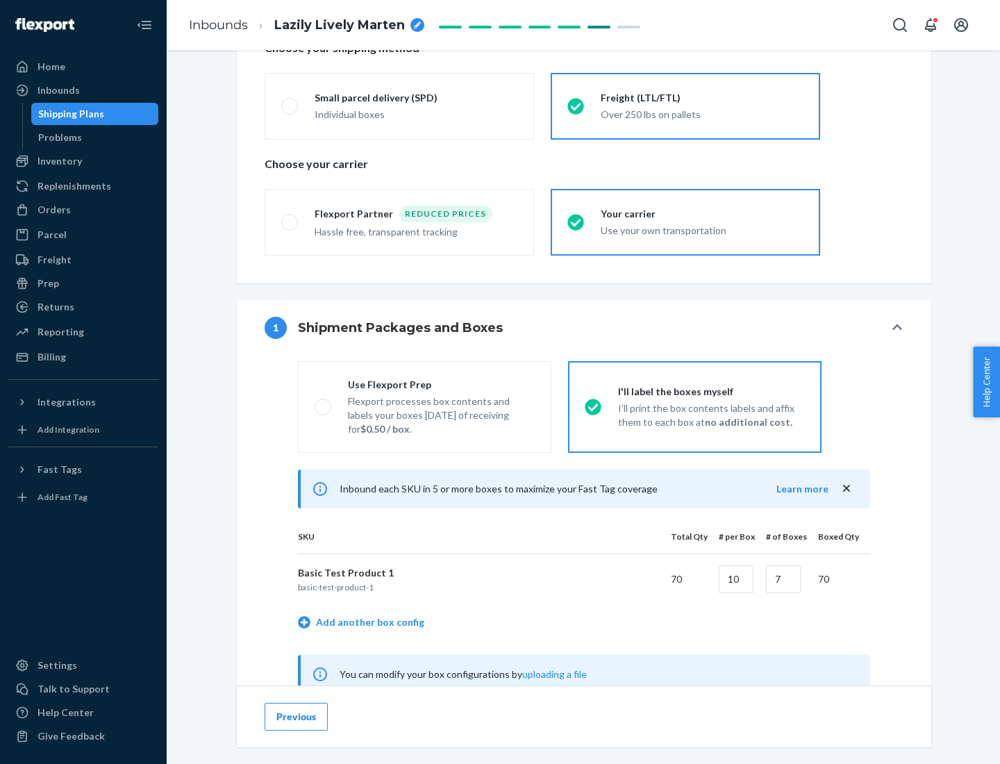
scroll to position [434, 0]
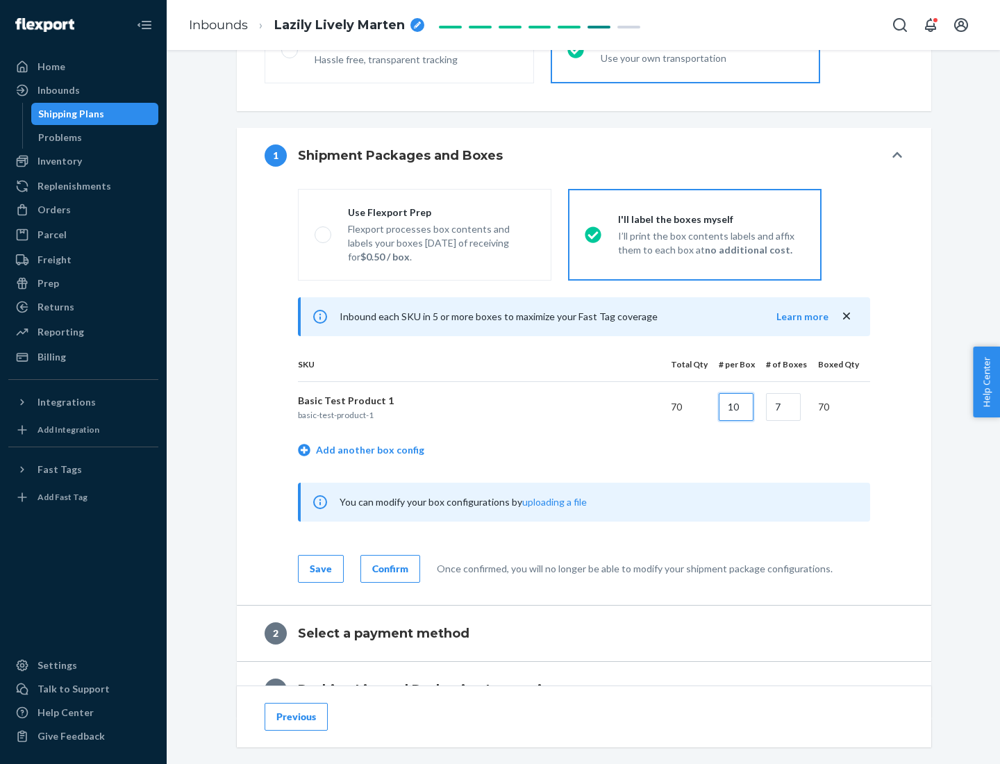
type input "10"
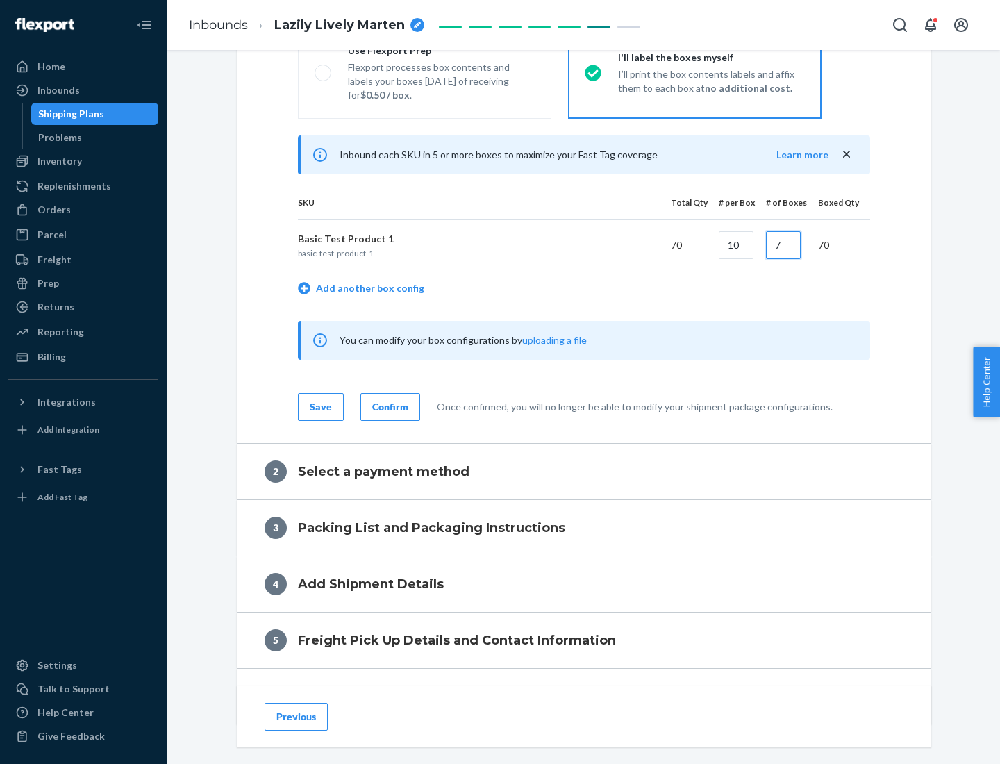
type input "7"
click at [388, 406] on div "Confirm" at bounding box center [390, 407] width 36 height 14
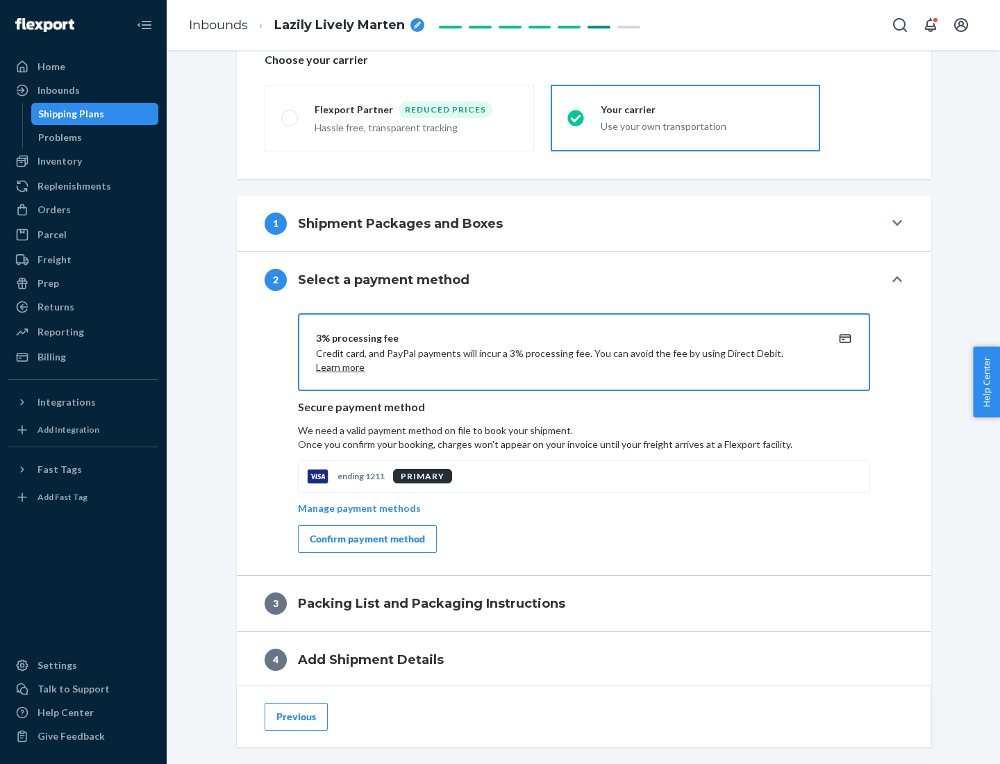
scroll to position [498, 0]
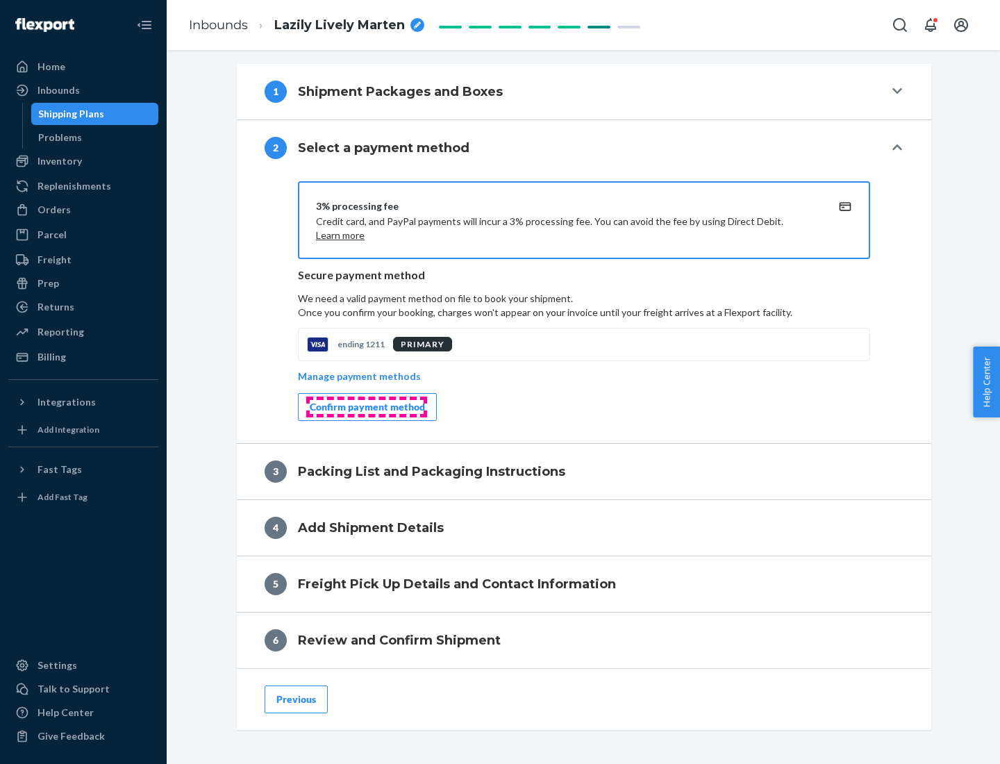
click at [366, 407] on div "Confirm payment method" at bounding box center [367, 407] width 115 height 14
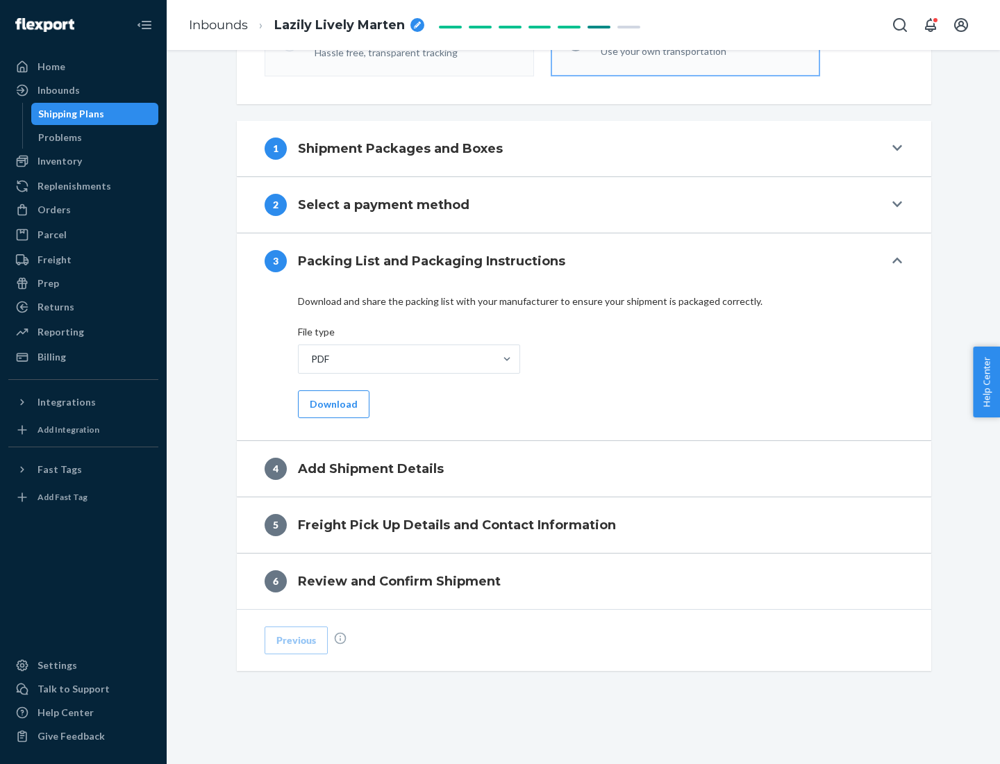
scroll to position [438, 0]
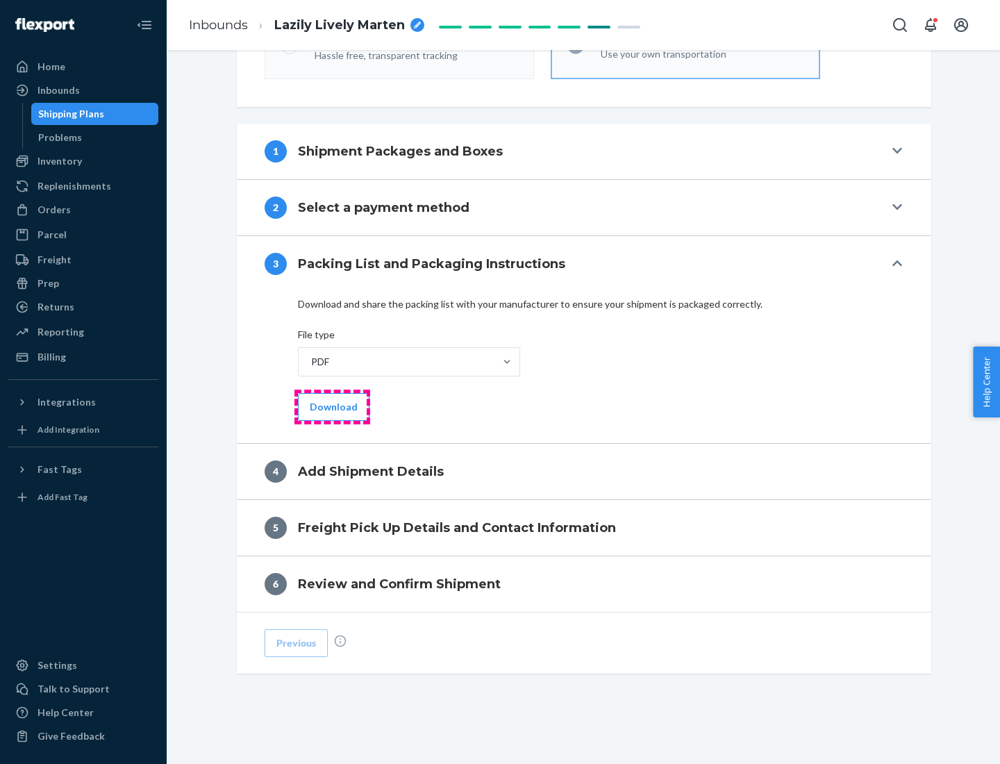
click at [332, 406] on button "Download" at bounding box center [334, 407] width 72 height 28
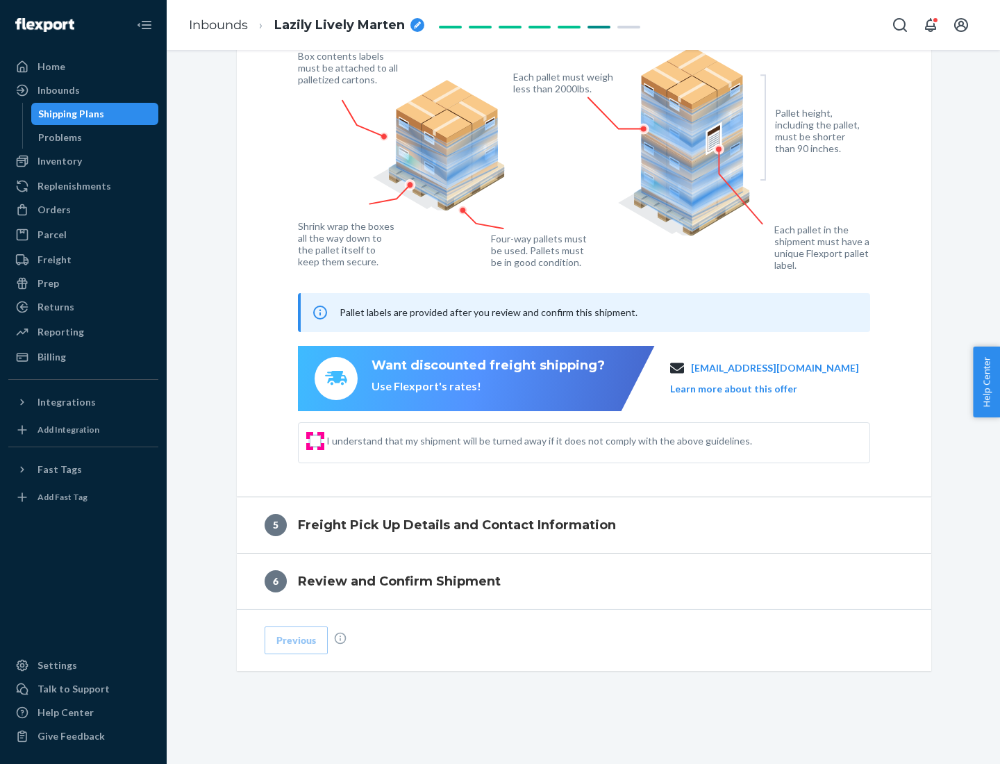
click at [315, 440] on input "I understand that my shipment will be turned away if it does not comply with th…" at bounding box center [315, 440] width 11 height 11
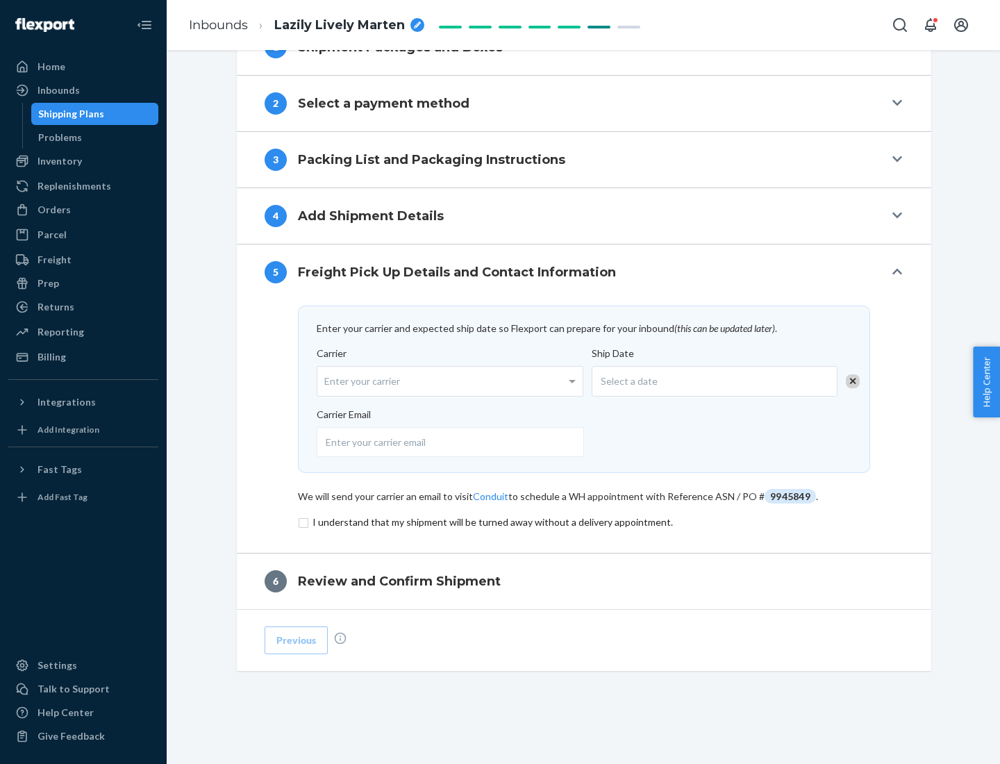
scroll to position [542, 0]
click at [584, 521] on input "checkbox" at bounding box center [584, 522] width 572 height 17
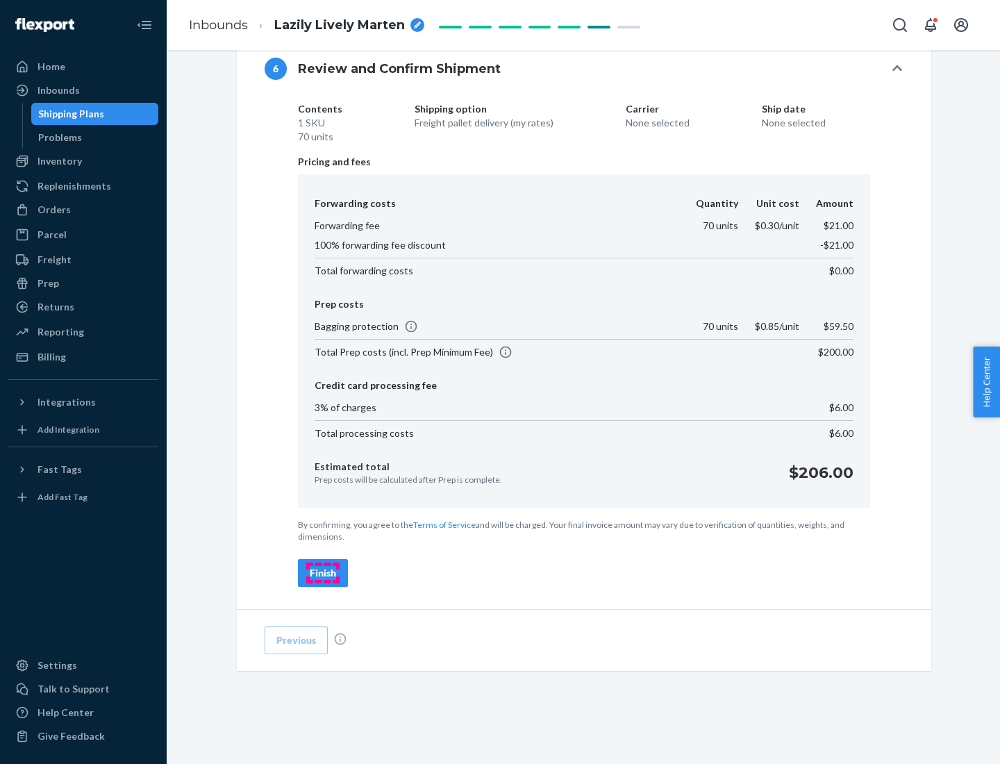
click at [323, 573] on div "Finish" at bounding box center [323, 573] width 26 height 14
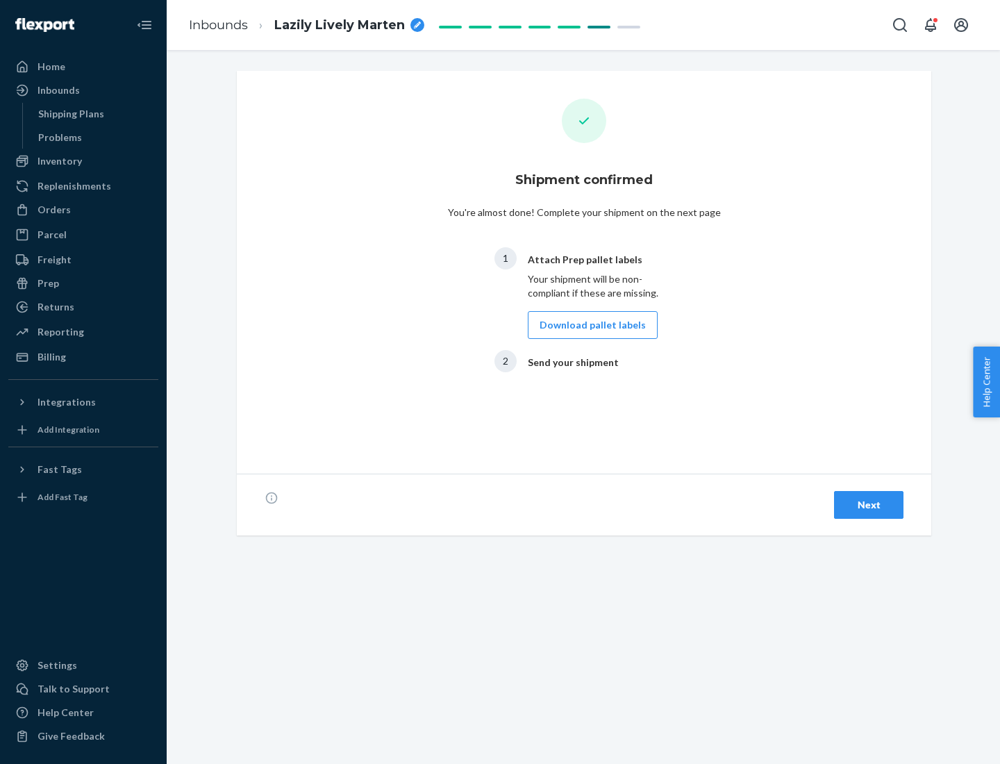
click at [589, 325] on button "Download pallet labels" at bounding box center [593, 325] width 130 height 28
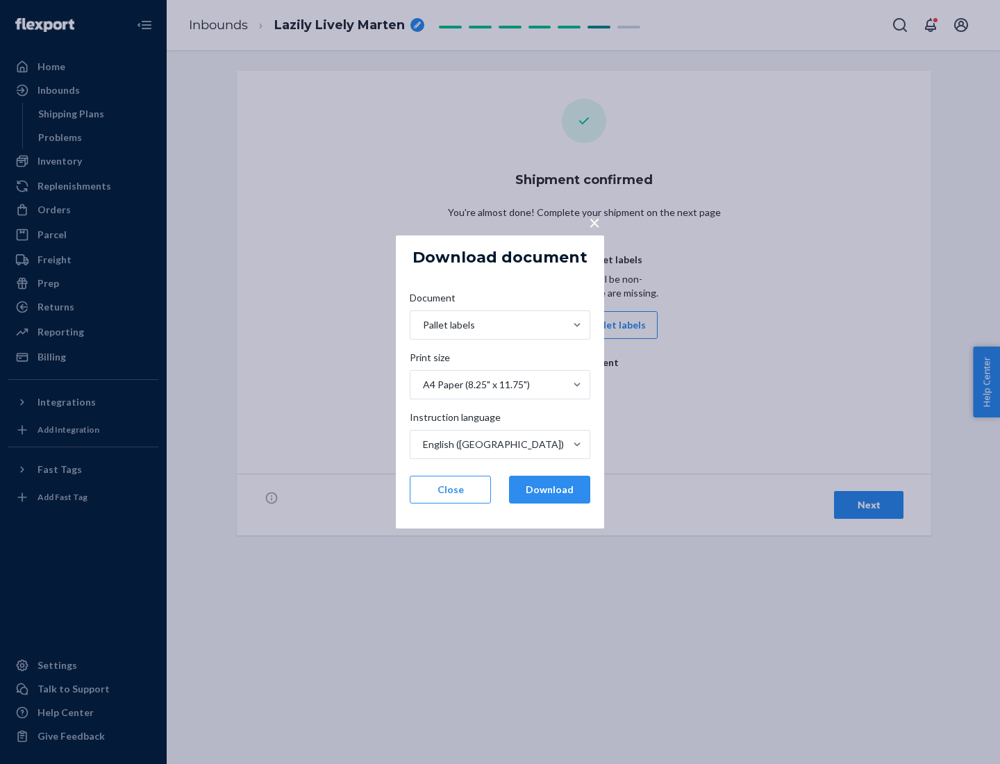
click at [549, 490] on button "Download" at bounding box center [549, 490] width 81 height 28
click at [594, 222] on span "×" at bounding box center [594, 222] width 11 height 24
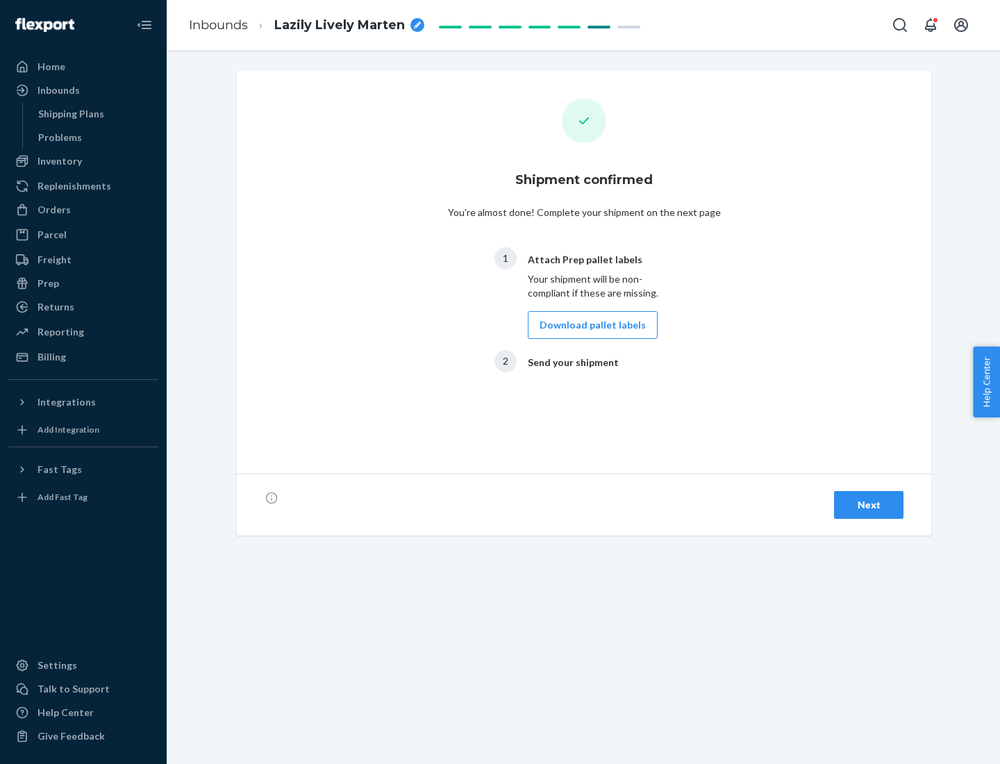
click at [869, 505] on div "Next" at bounding box center [869, 505] width 46 height 14
